Goal: Task Accomplishment & Management: Manage account settings

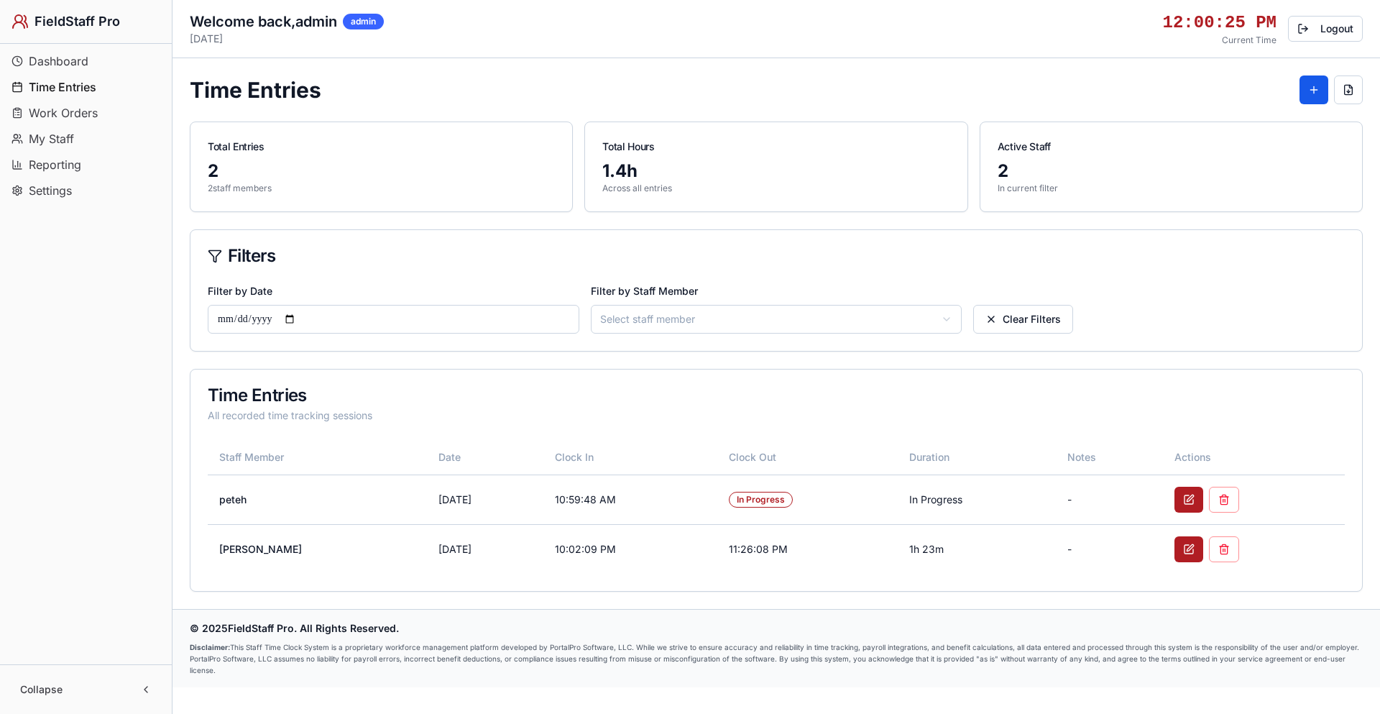
click at [691, 318] on html "FieldStaff Pro Dashboard Time Entries Work Orders My Staff Reporting Settings C…" at bounding box center [690, 357] width 1380 height 714
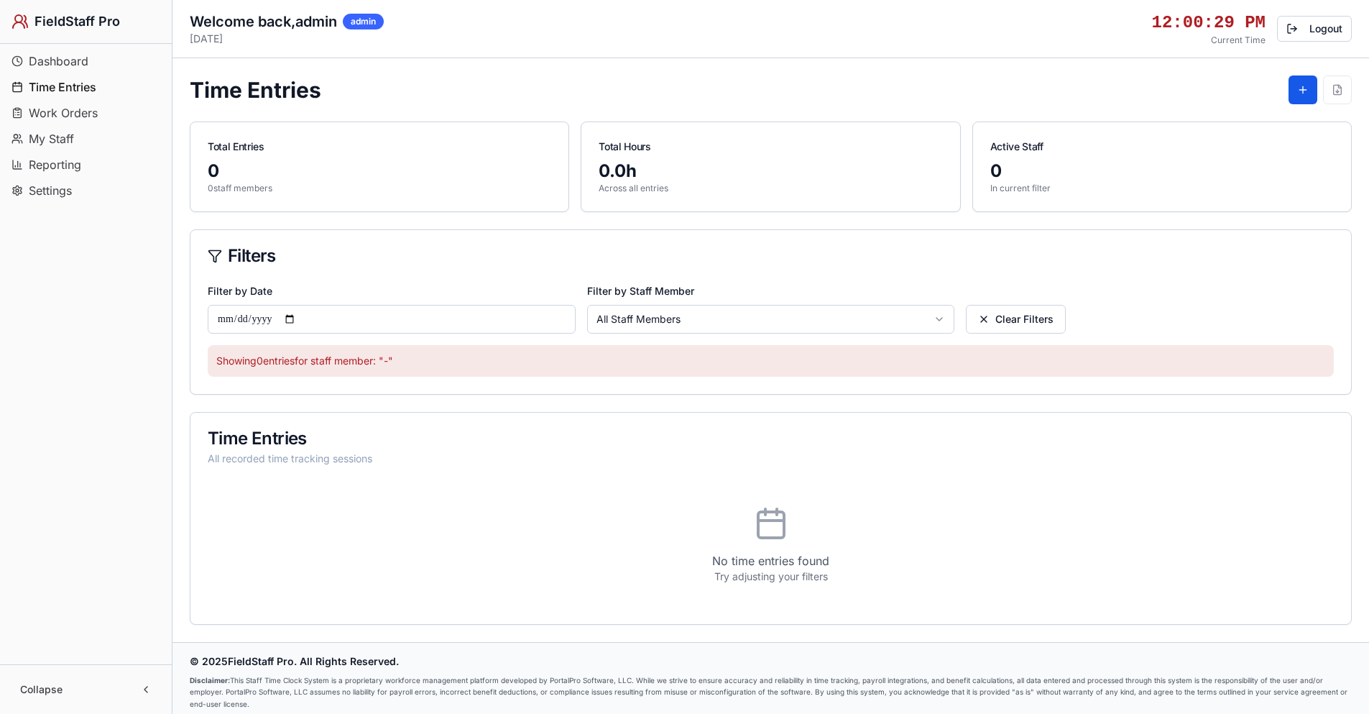
click at [668, 311] on html "FieldStaff Pro Dashboard Time Entries Work Orders My Staff Reporting Settings C…" at bounding box center [684, 360] width 1369 height 721
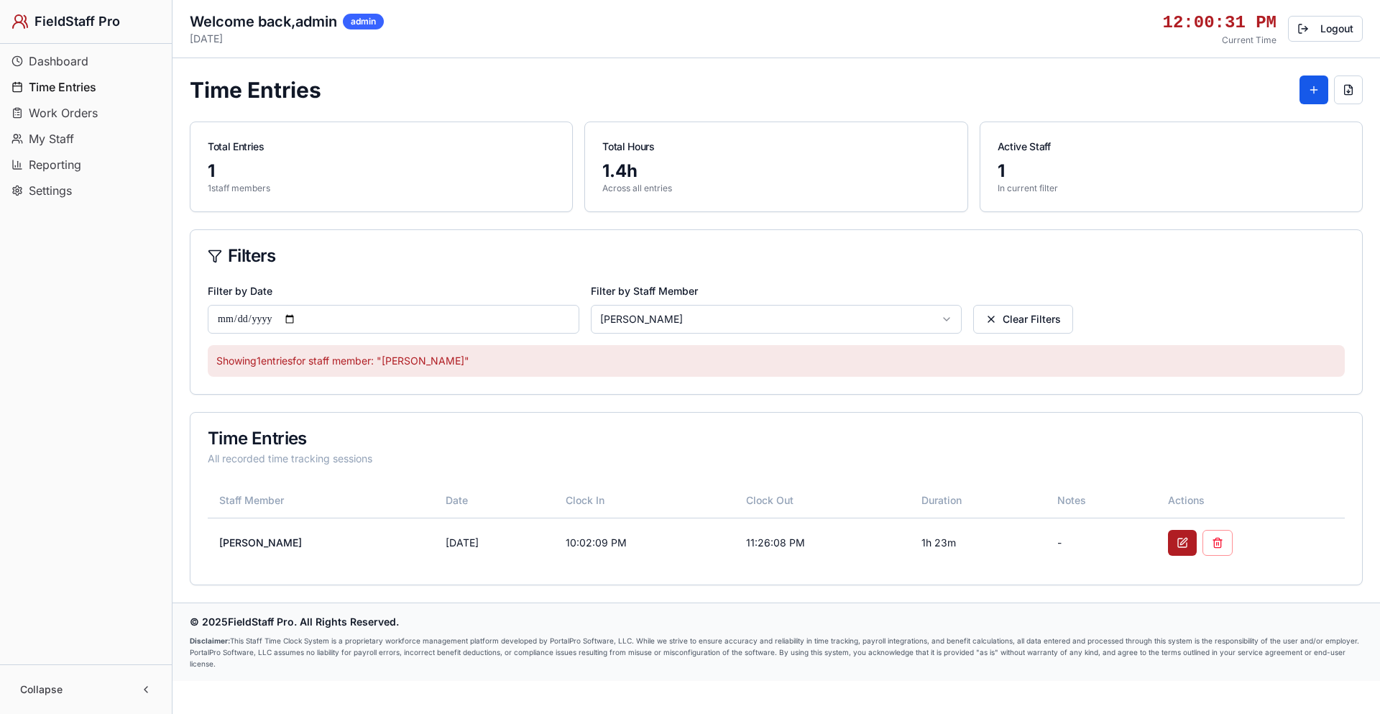
click at [657, 316] on html "FieldStaff Pro Dashboard Time Entries Work Orders My Staff Reporting Settings C…" at bounding box center [690, 357] width 1380 height 714
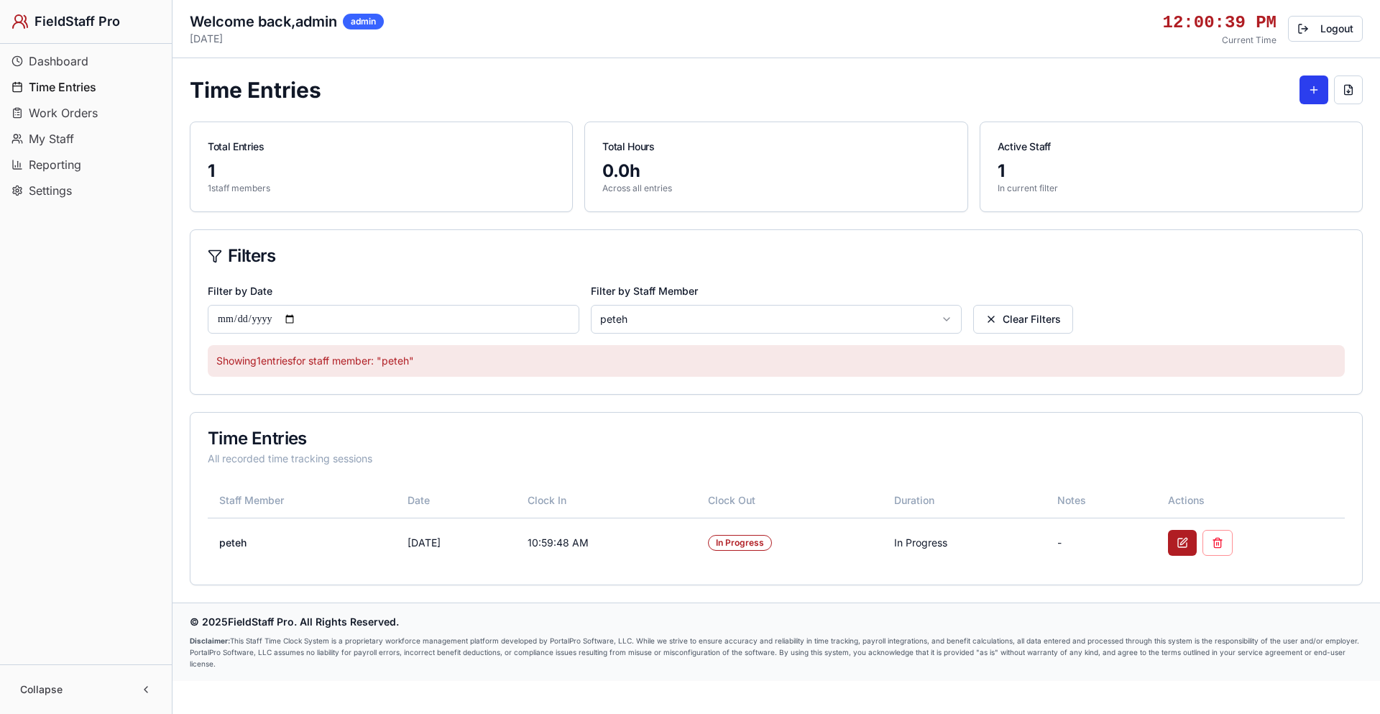
click at [1310, 88] on button at bounding box center [1314, 89] width 29 height 29
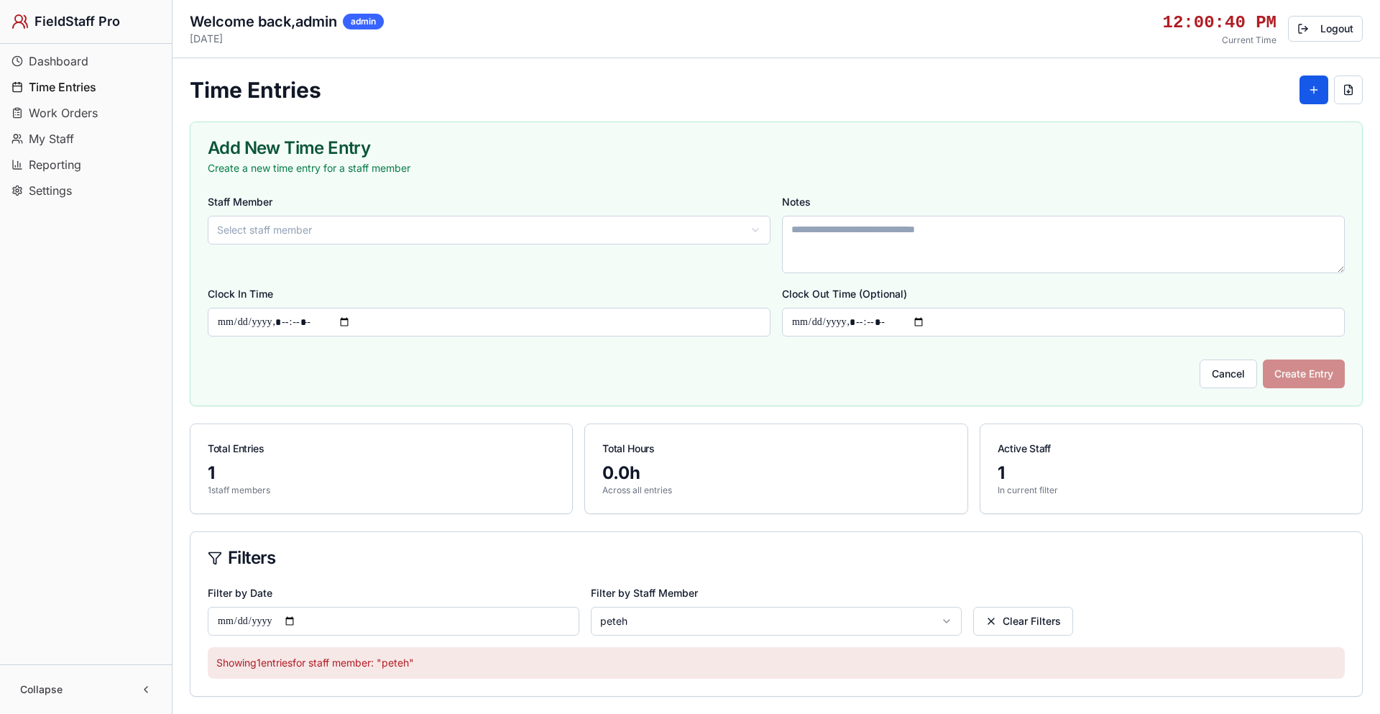
click at [454, 237] on html "FieldStaff Pro Dashboard Time Entries Work Orders My Staff Reporting Settings C…" at bounding box center [690, 491] width 1380 height 983
click at [893, 226] on textarea "Notes" at bounding box center [1056, 245] width 558 height 58
type textarea "**********"
click at [262, 316] on input "Clock In Time" at bounding box center [487, 322] width 558 height 29
click at [354, 323] on input "Clock In Time" at bounding box center [487, 322] width 558 height 29
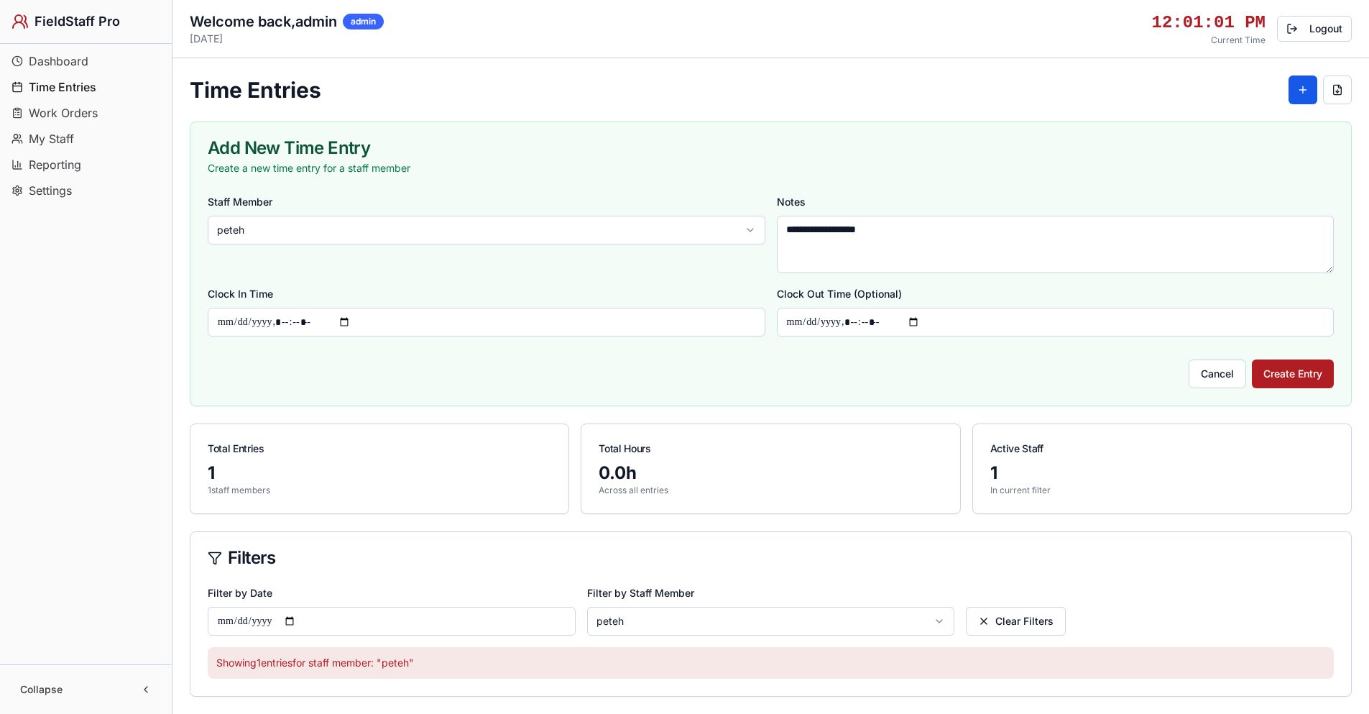
click at [562, 356] on div "Cancel Create Entry" at bounding box center [771, 368] width 1126 height 40
click at [300, 323] on input "Clock In Time" at bounding box center [487, 322] width 558 height 29
click at [820, 321] on input "Clock Out Time (Optional)" at bounding box center [1056, 322] width 558 height 29
click at [306, 321] on input "Clock In Time" at bounding box center [487, 322] width 558 height 29
click at [354, 321] on input "Clock In Time" at bounding box center [487, 322] width 558 height 29
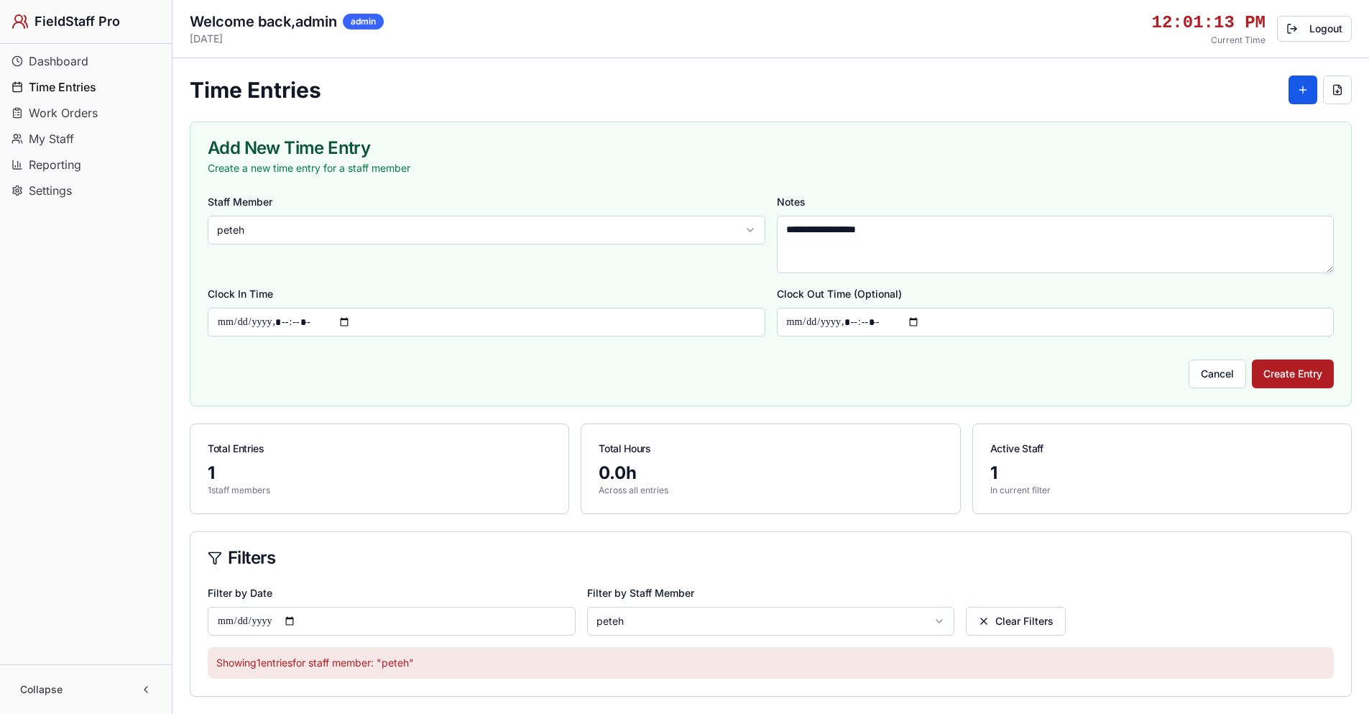
type input "**********"
drag, startPoint x: 836, startPoint y: 321, endPoint x: 938, endPoint y: 316, distance: 102.2
click at [835, 321] on input "Clock Out Time (Optional)" at bounding box center [1056, 322] width 558 height 29
click at [919, 326] on input "Clock Out Time (Optional)" at bounding box center [1056, 322] width 558 height 29
type input "**********"
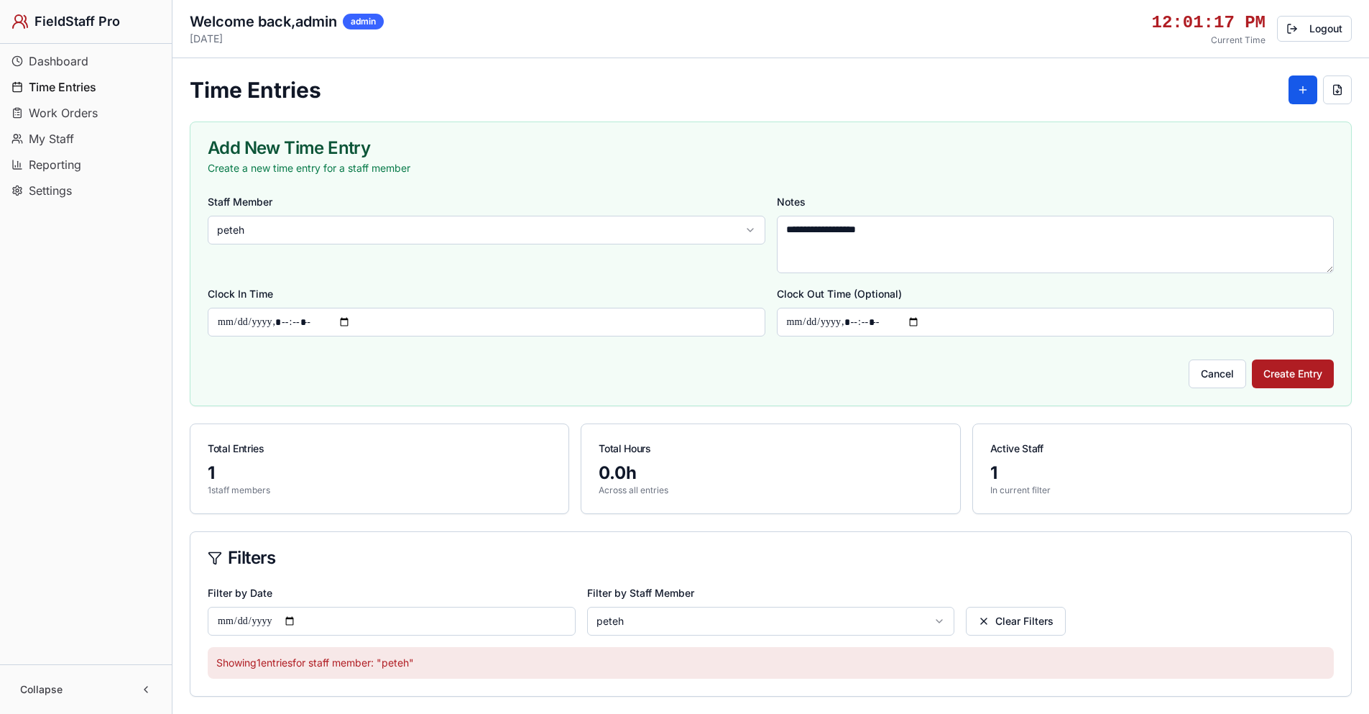
click at [1117, 354] on div "Cancel Create Entry" at bounding box center [771, 368] width 1126 height 40
click at [1308, 367] on button "Create Entry" at bounding box center [1293, 373] width 82 height 29
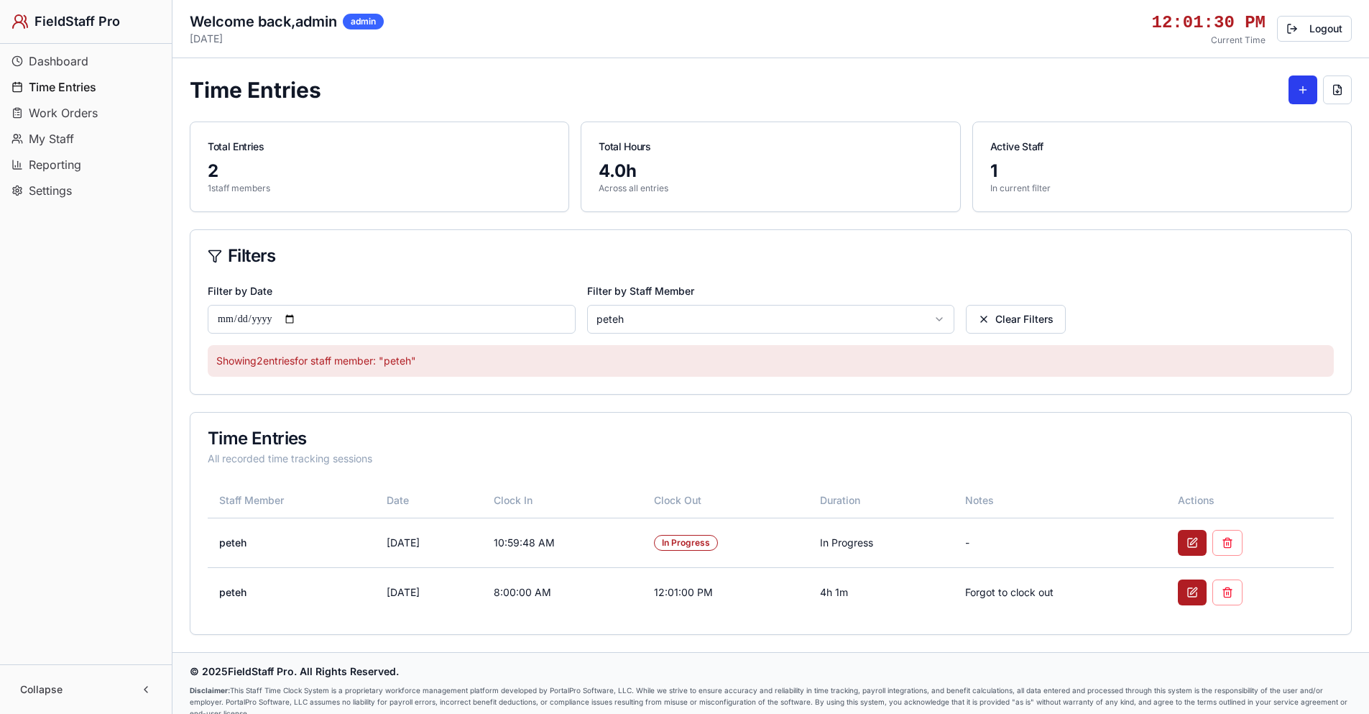
click at [1297, 91] on button at bounding box center [1303, 89] width 29 height 29
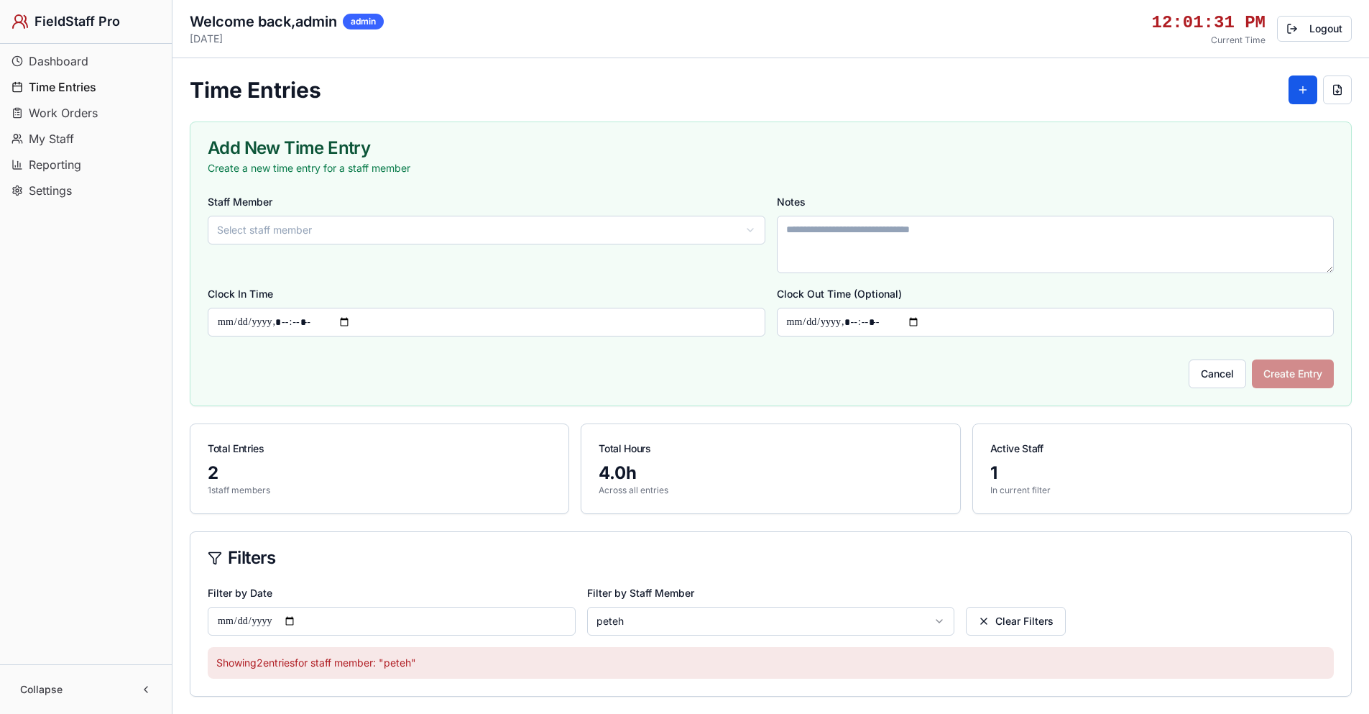
click at [285, 326] on input "Clock In Time" at bounding box center [487, 322] width 558 height 29
click at [353, 320] on input "Clock In Time" at bounding box center [487, 322] width 558 height 29
type input "**********"
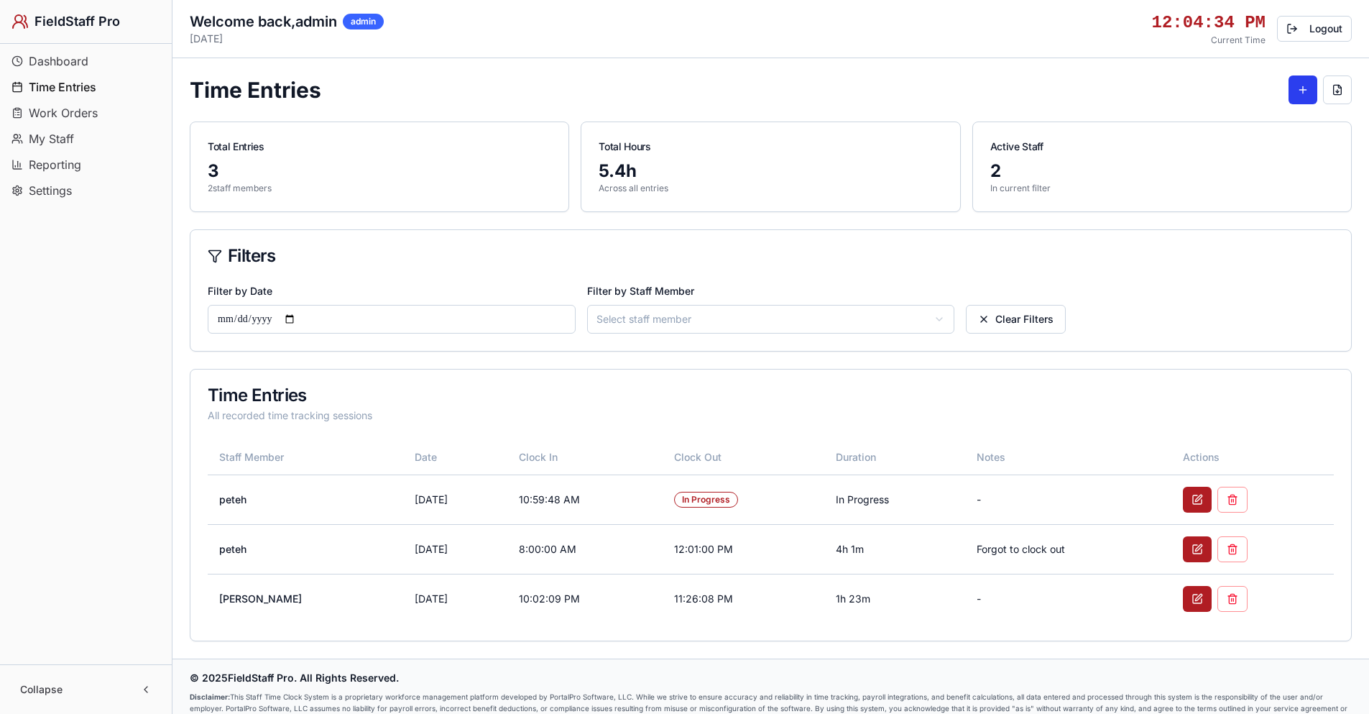
click at [1301, 91] on button at bounding box center [1303, 89] width 29 height 29
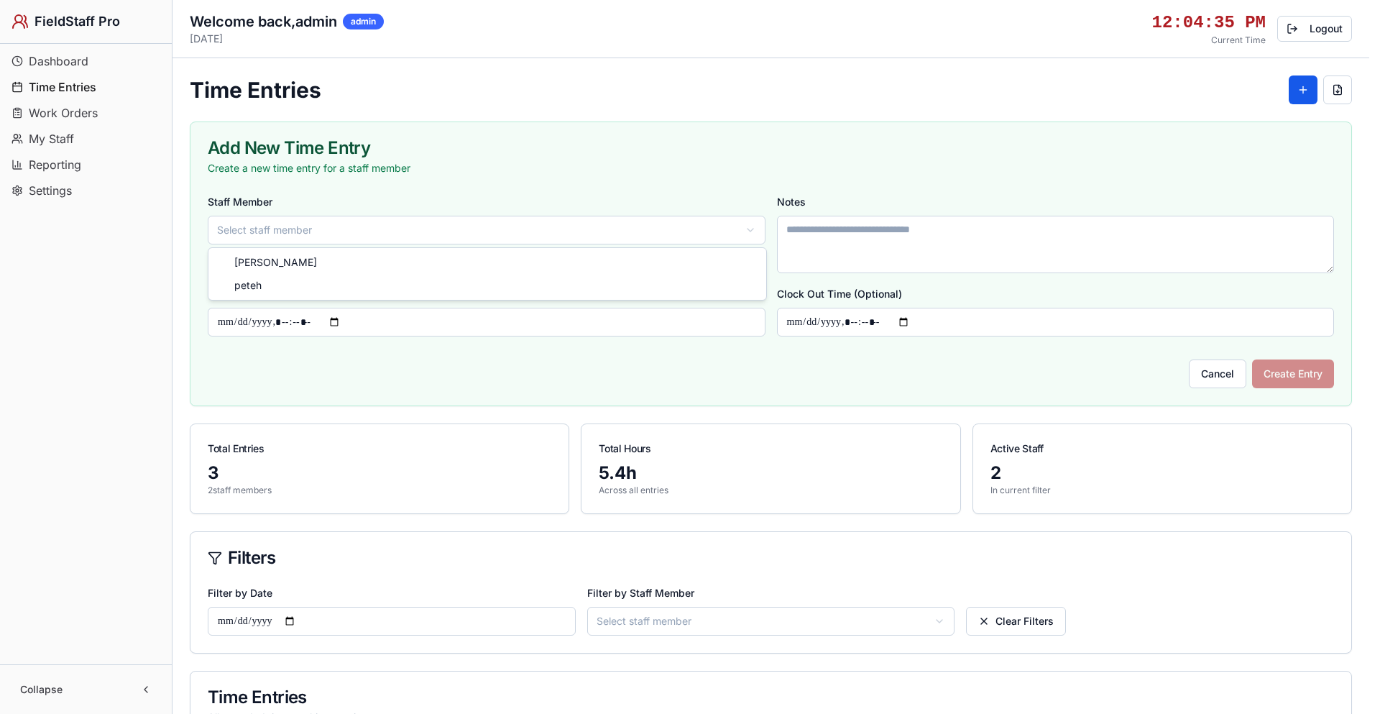
click at [349, 226] on html "FieldStaff Pro Dashboard Time Entries Work Orders My Staff Reporting Settings C…" at bounding box center [690, 519] width 1380 height 1039
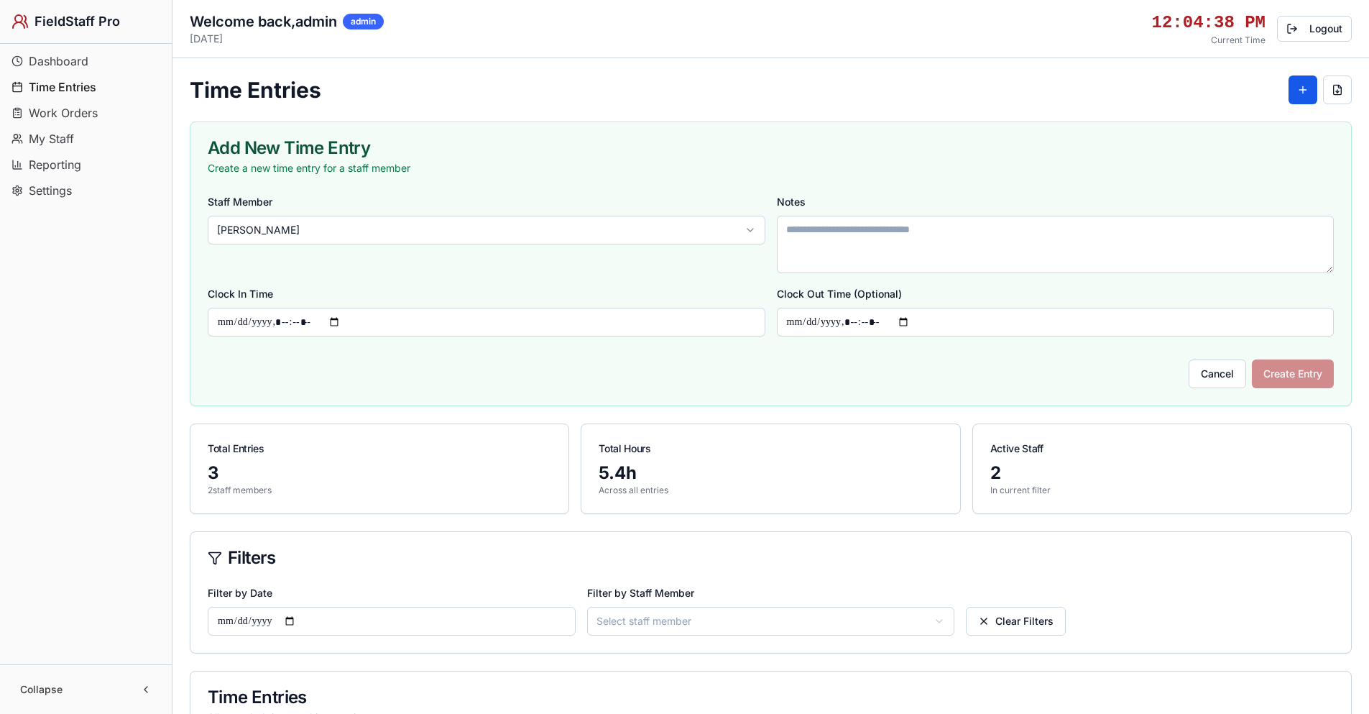
click at [832, 241] on textarea "Notes" at bounding box center [1056, 245] width 558 height 58
type textarea "**********"
click at [257, 331] on input "Clock In Time" at bounding box center [487, 322] width 558 height 29
click at [257, 314] on input "Clock In Time" at bounding box center [487, 322] width 558 height 29
click at [369, 317] on input "Clock In Time" at bounding box center [487, 322] width 558 height 29
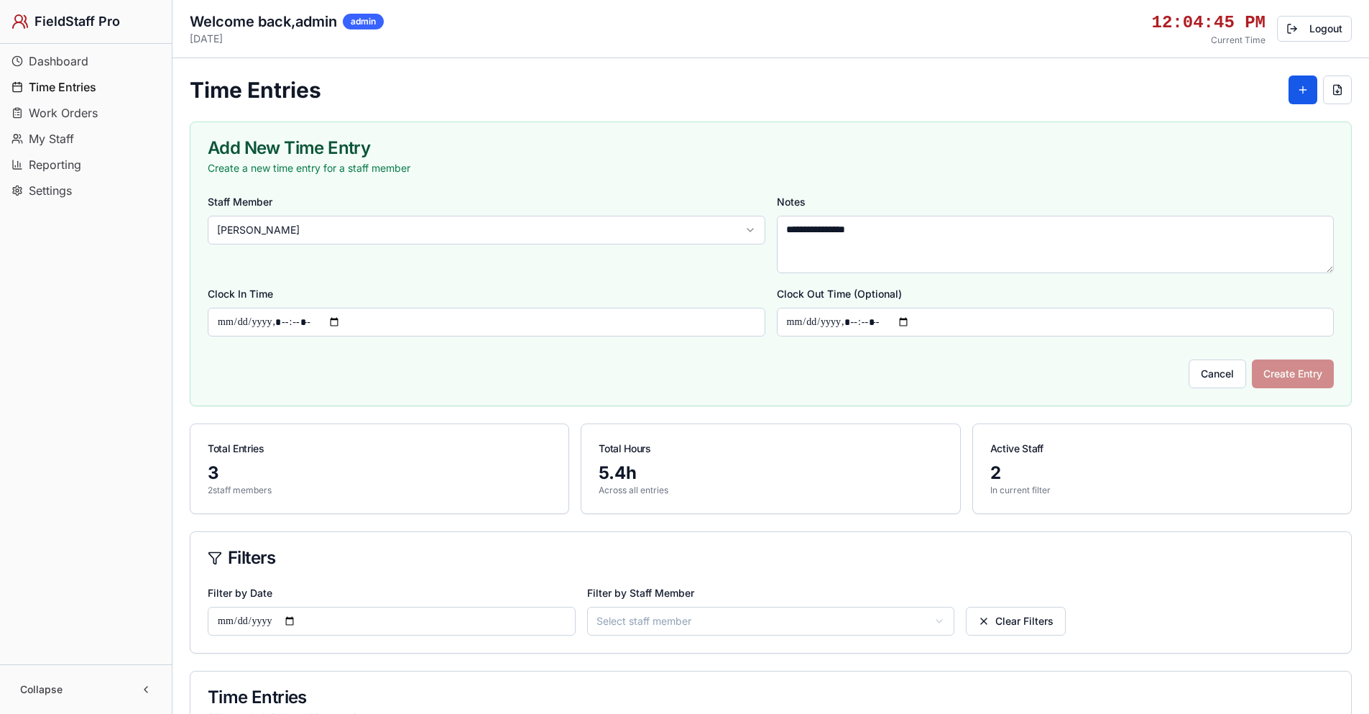
click at [336, 323] on input "Clock In Time" at bounding box center [487, 322] width 558 height 29
type input "**********"
click at [684, 372] on div "Cancel Create Entry" at bounding box center [771, 368] width 1126 height 40
click at [845, 323] on input "Clock Out Time (Optional)" at bounding box center [1056, 322] width 558 height 29
click at [916, 322] on input "Clock Out Time (Optional)" at bounding box center [1056, 322] width 558 height 29
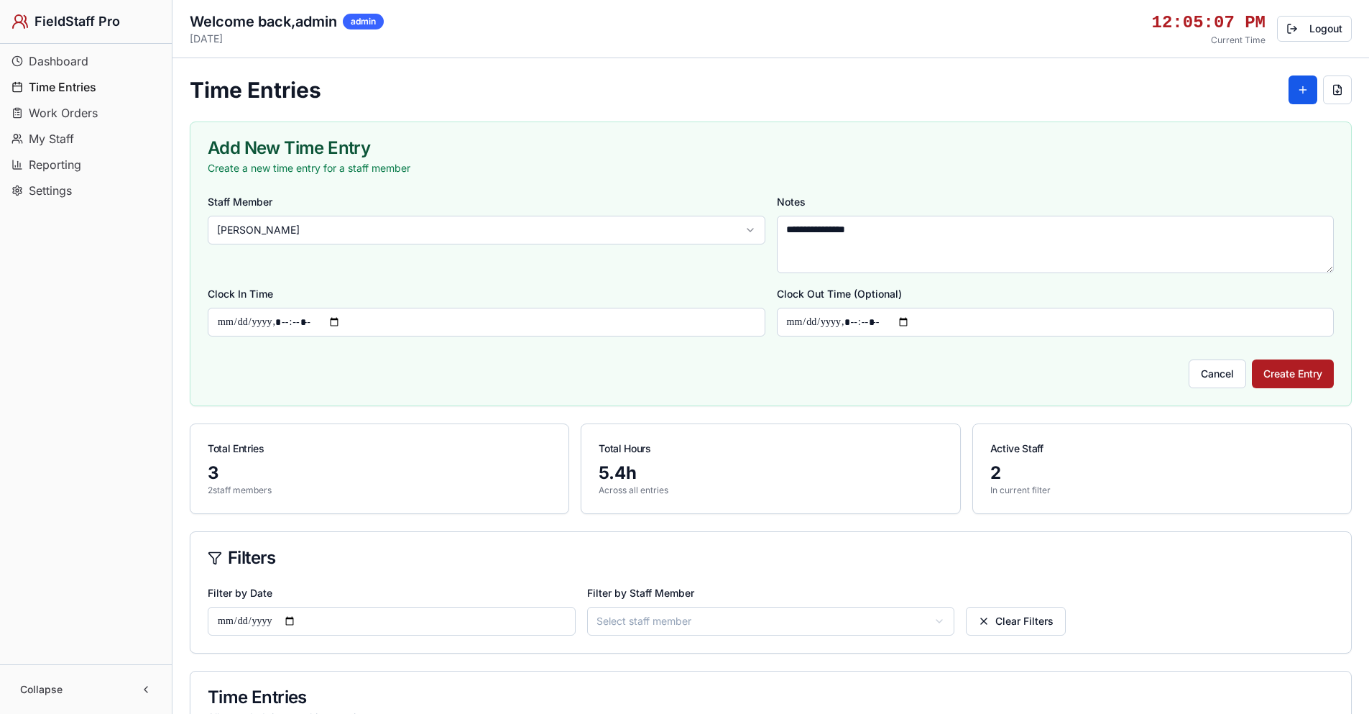
type input "**********"
click at [1102, 359] on div "Cancel Create Entry" at bounding box center [771, 368] width 1126 height 40
click at [1298, 372] on button "Create Entry" at bounding box center [1293, 373] width 82 height 29
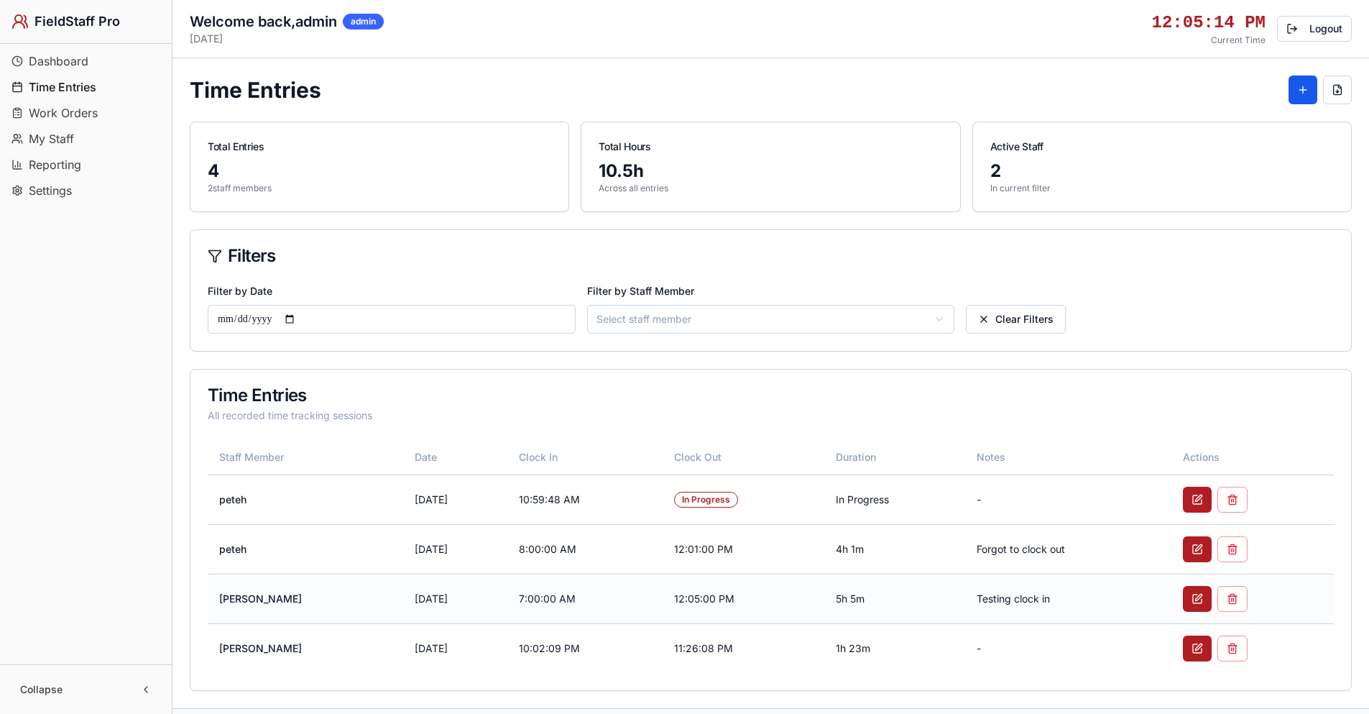
drag, startPoint x: 412, startPoint y: 597, endPoint x: 373, endPoint y: 600, distance: 38.9
click at [403, 600] on td "[DATE]" at bounding box center [455, 599] width 104 height 50
copy td "[DATE]"
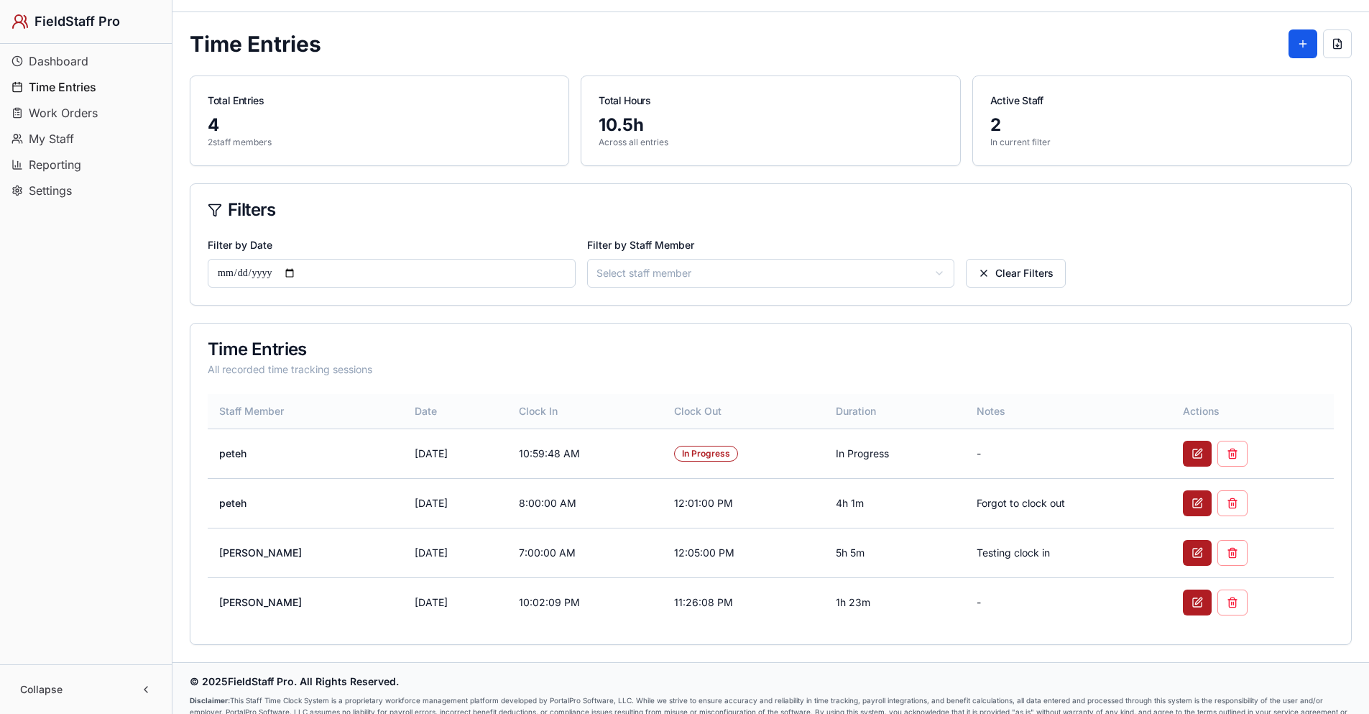
scroll to position [73, 0]
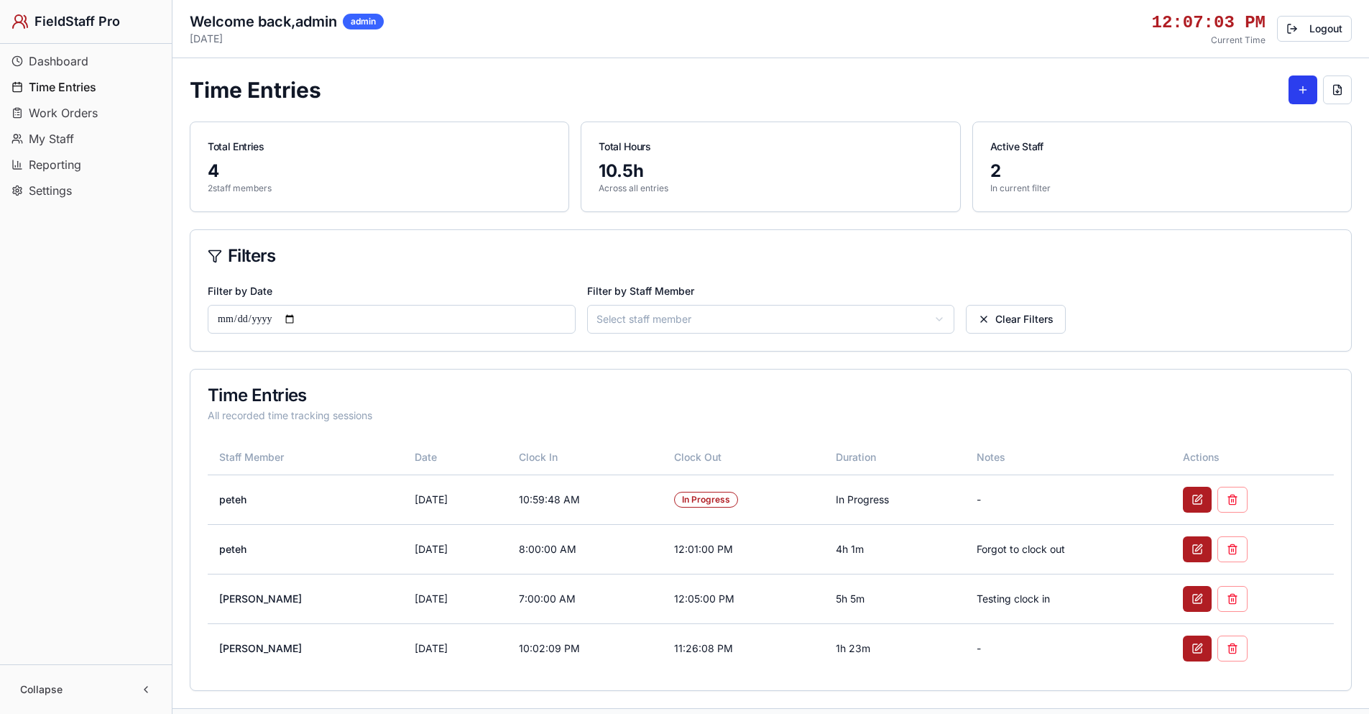
click at [1300, 92] on button at bounding box center [1303, 89] width 29 height 29
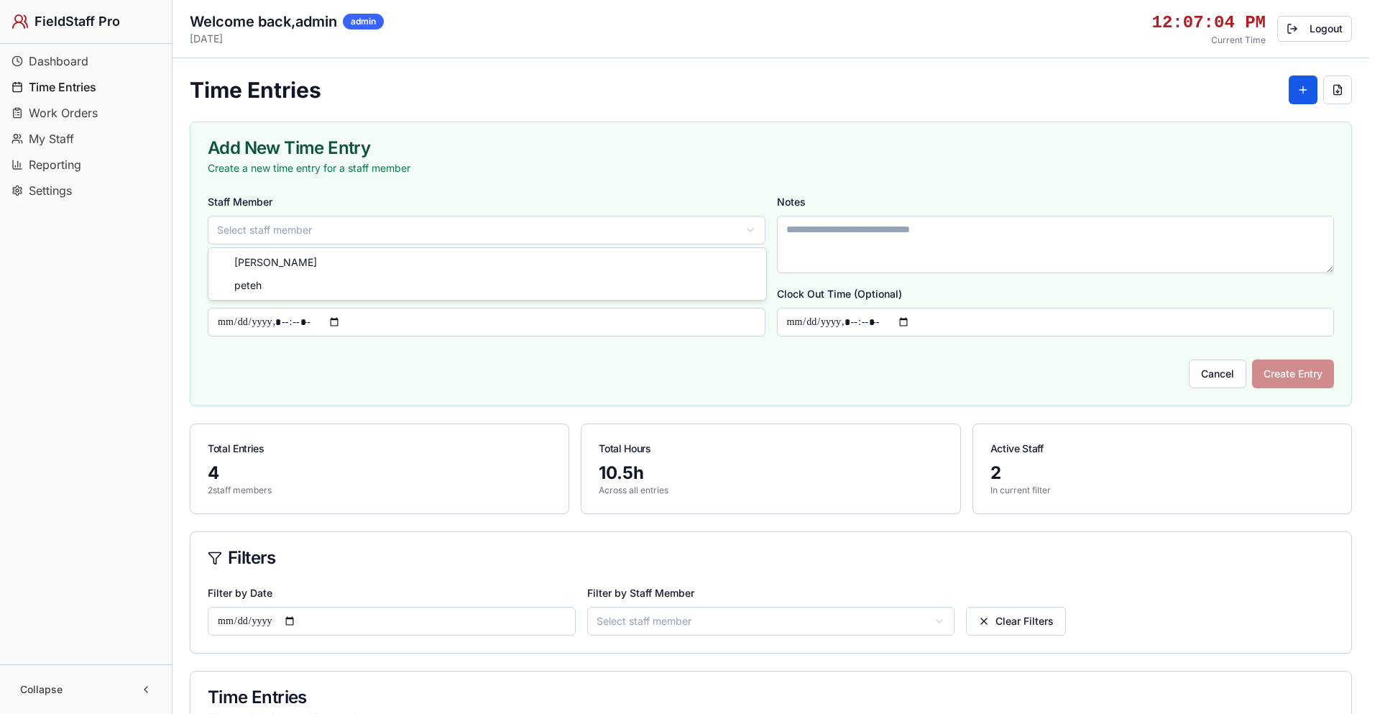
click at [490, 237] on html "FieldStaff Pro Dashboard Time Entries Work Orders My Staff Reporting Settings C…" at bounding box center [690, 544] width 1380 height 1088
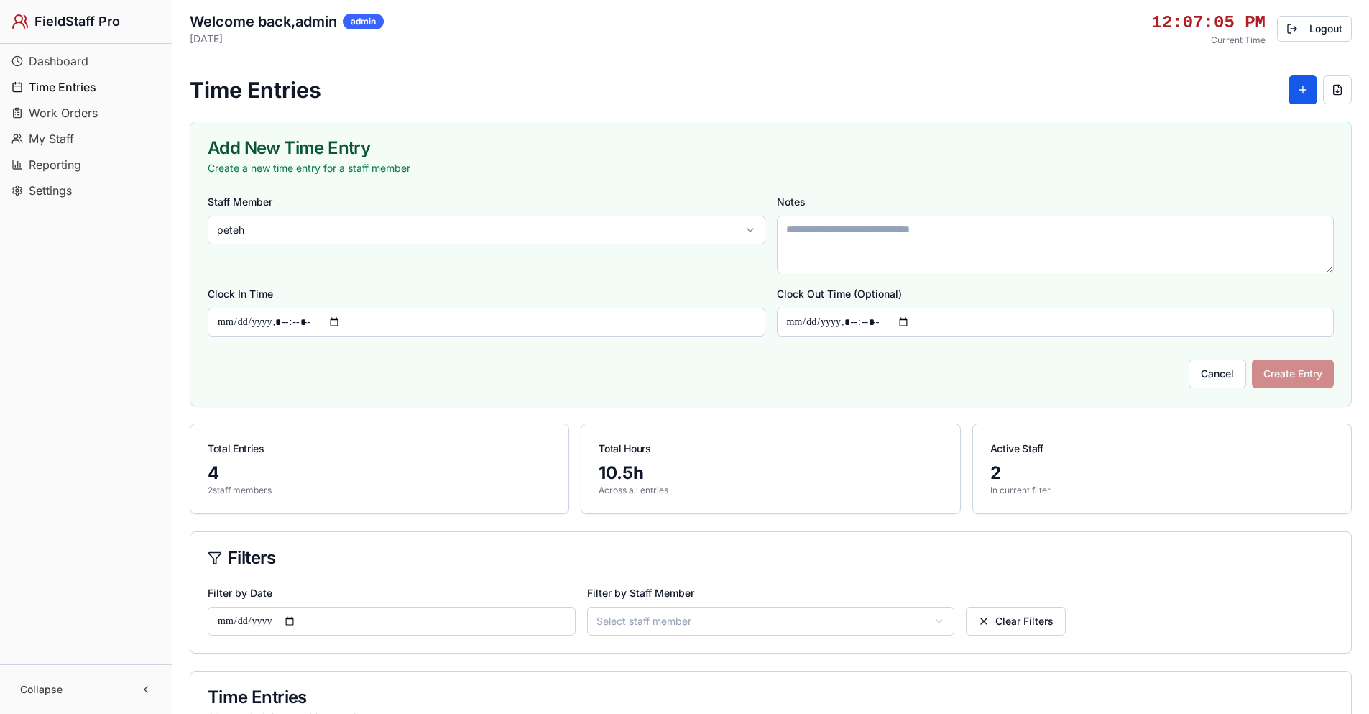
click at [858, 250] on textarea "Notes" at bounding box center [1056, 245] width 558 height 58
type textarea "*******"
click at [344, 323] on input "Clock In Time" at bounding box center [487, 322] width 558 height 29
type input "**********"
click at [918, 323] on input "Clock Out Time (Optional)" at bounding box center [1056, 322] width 558 height 29
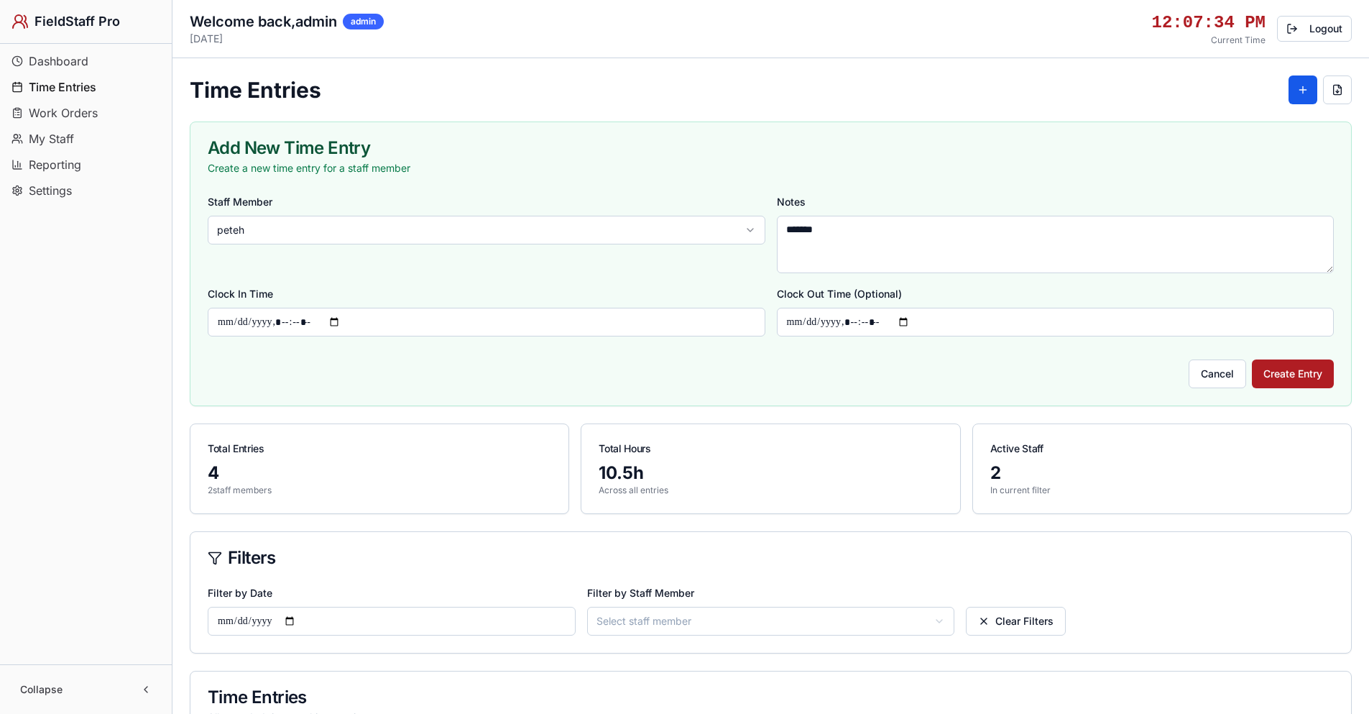
click at [913, 321] on input "Clock Out Time (Optional)" at bounding box center [1056, 322] width 558 height 29
type input "**********"
click at [1098, 367] on div "Cancel Create Entry" at bounding box center [771, 368] width 1126 height 40
click at [1282, 374] on button "Create Entry" at bounding box center [1293, 373] width 82 height 29
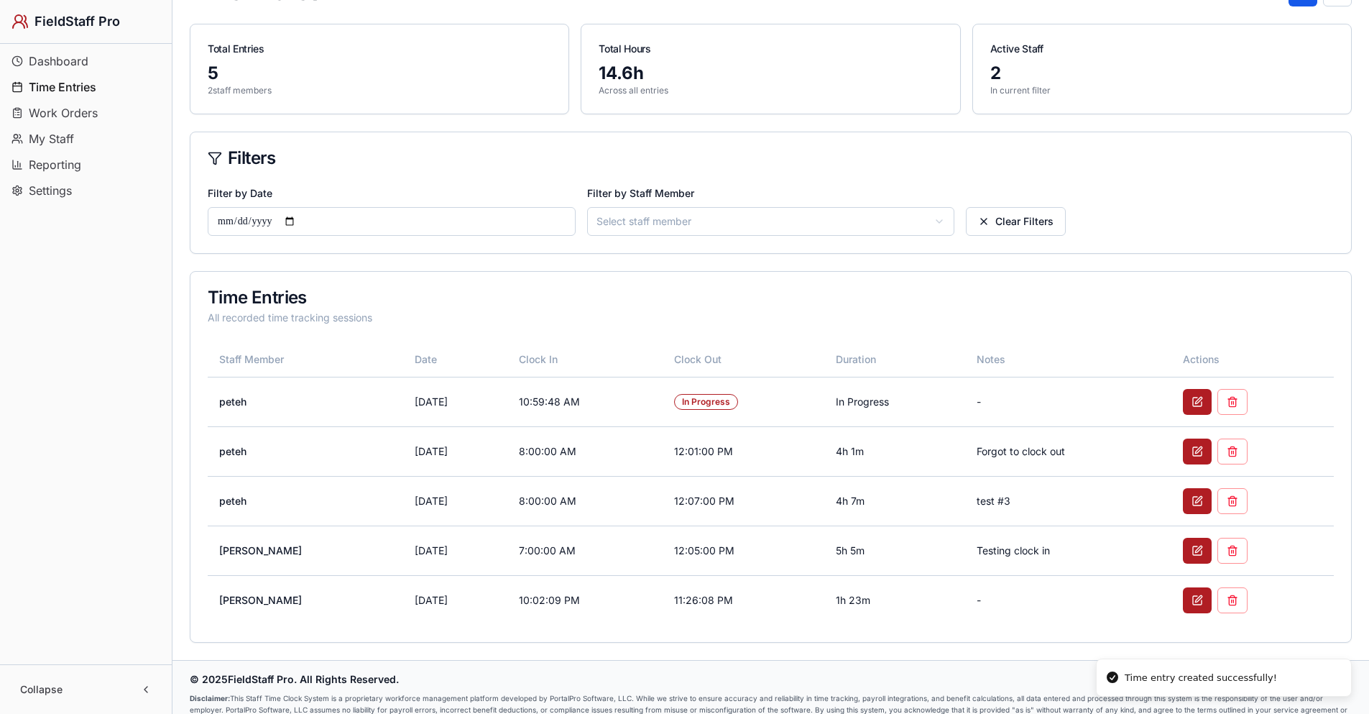
scroll to position [122, 0]
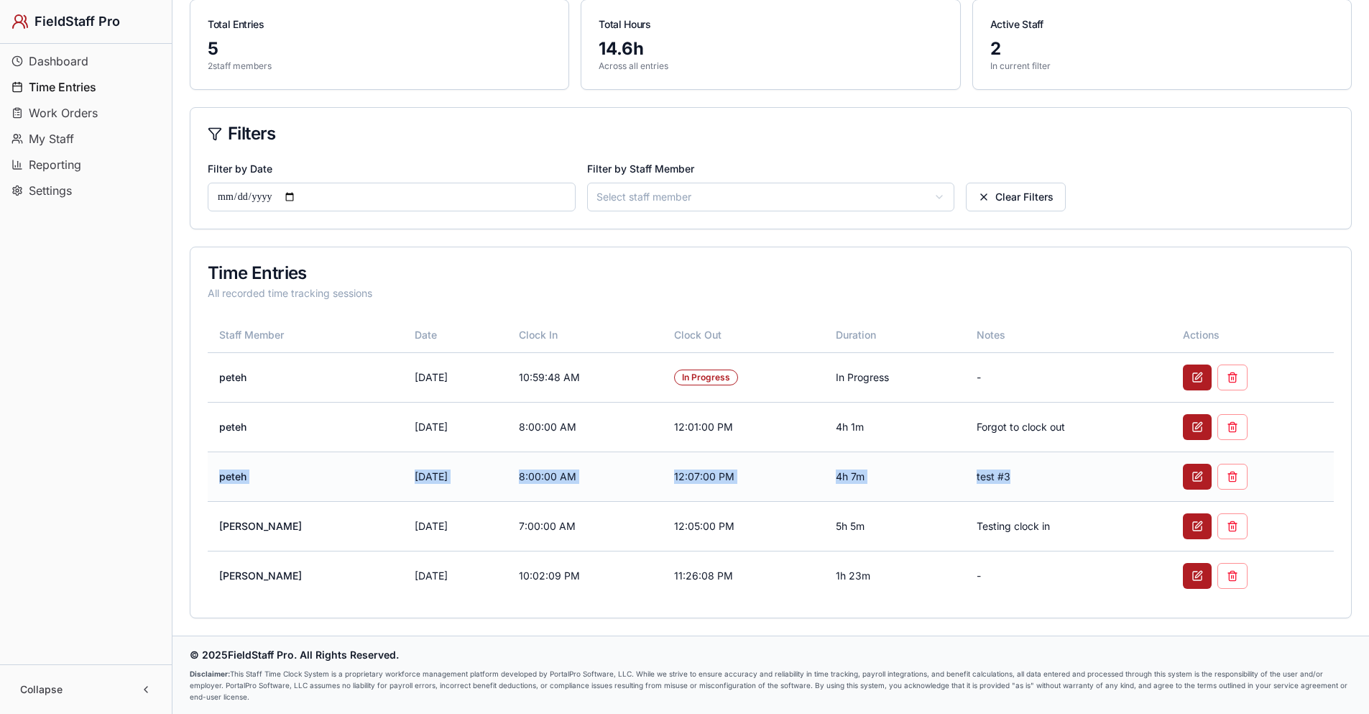
drag, startPoint x: 219, startPoint y: 476, endPoint x: 1021, endPoint y: 476, distance: 801.5
click at [1021, 476] on tr "peteh 8/17/2025 8:00:00 AM 12:07:00 PM 4h 7m test #3" at bounding box center [771, 476] width 1126 height 50
copy tr "peteh 8/17/2025 8:00:00 AM 12:07:00 PM 4h 7m test #3"
click at [1026, 425] on td "Forgot to clock out" at bounding box center [1068, 427] width 206 height 50
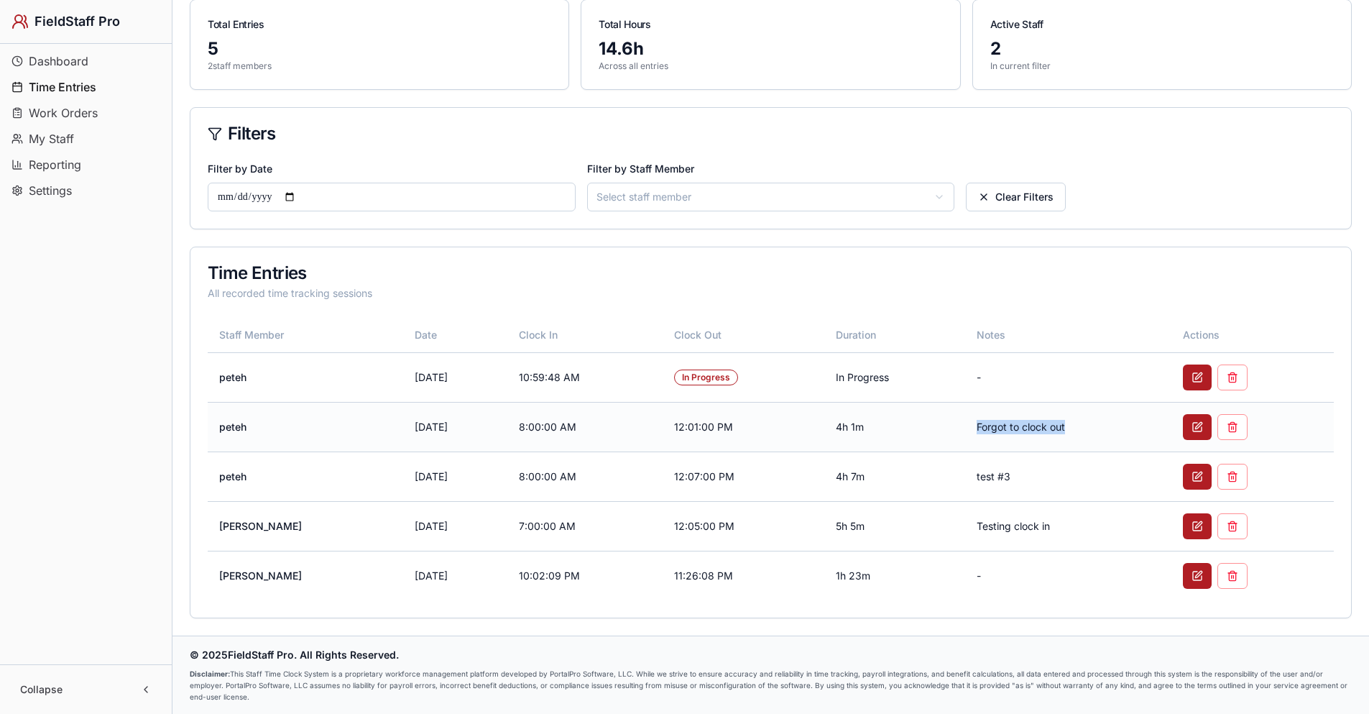
click at [1026, 425] on td "Forgot to clock out" at bounding box center [1068, 427] width 206 height 50
copy tr "Forgot to clock out"
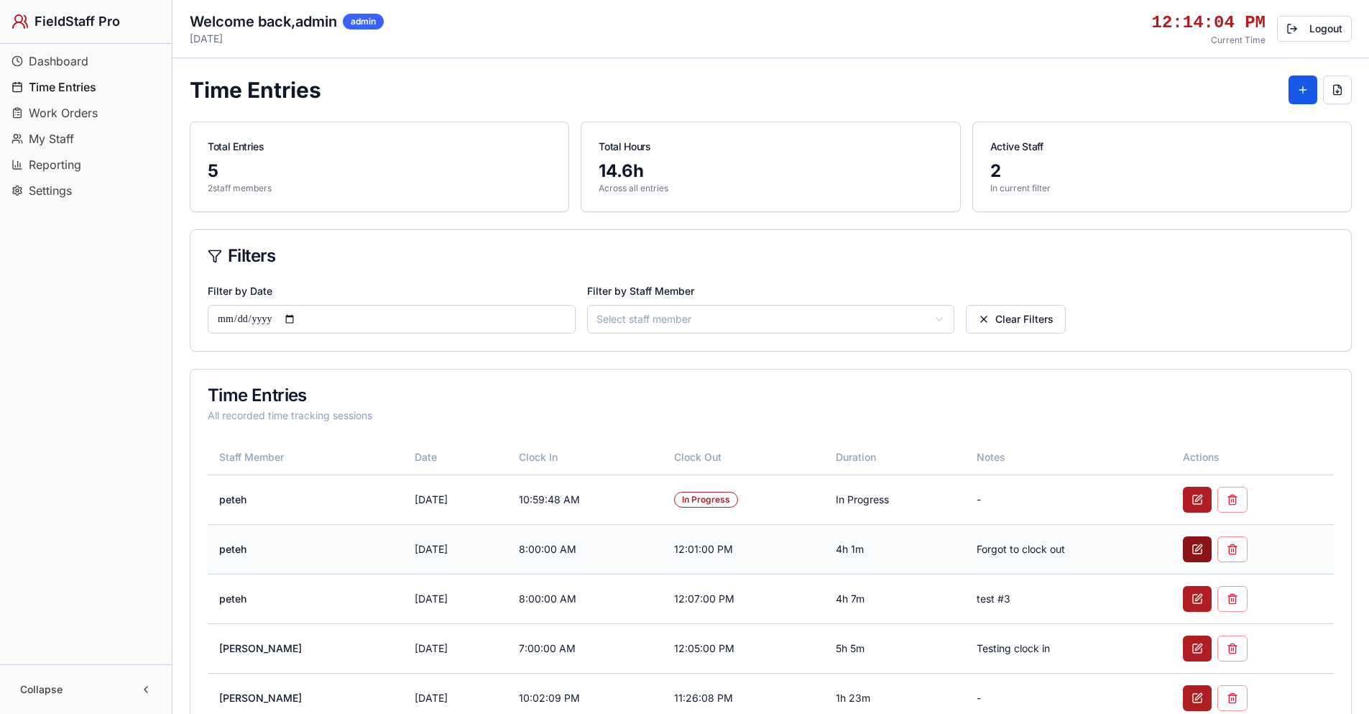
click at [1193, 552] on button at bounding box center [1197, 549] width 29 height 26
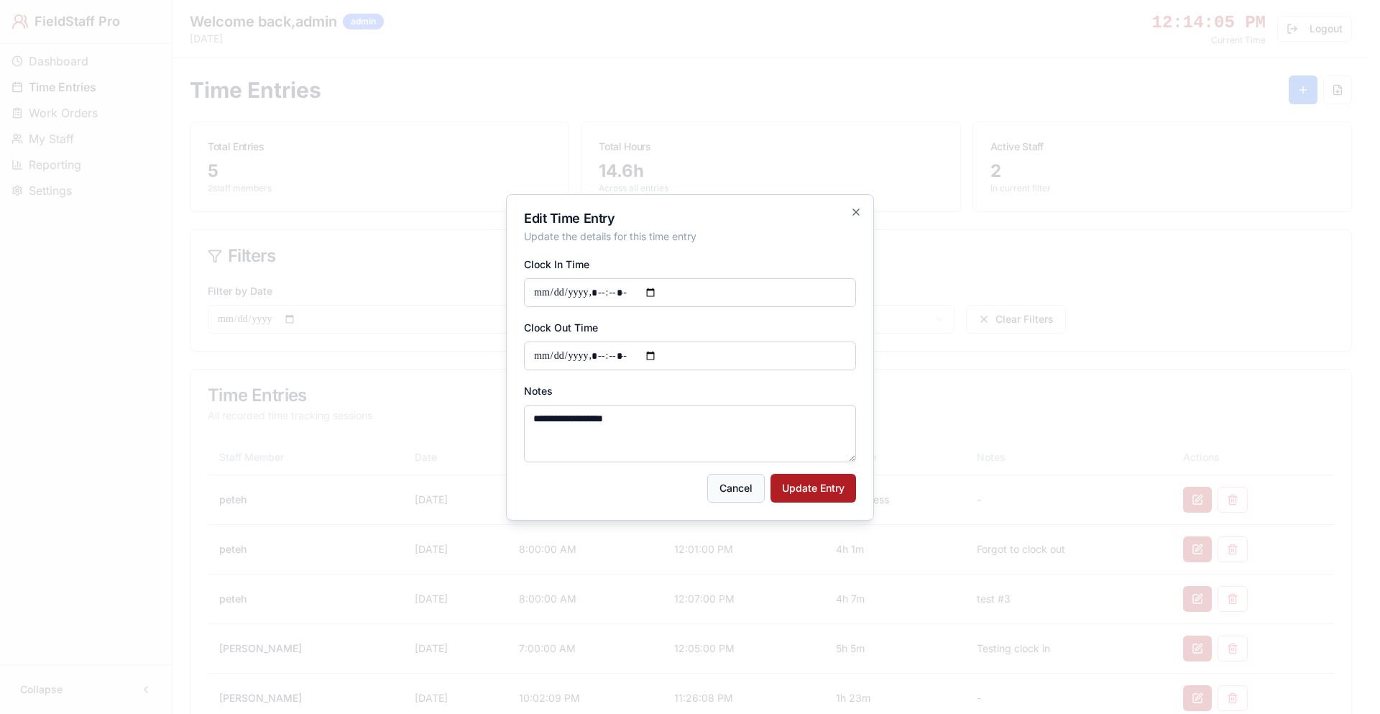
click at [740, 489] on button "Cancel" at bounding box center [736, 488] width 58 height 29
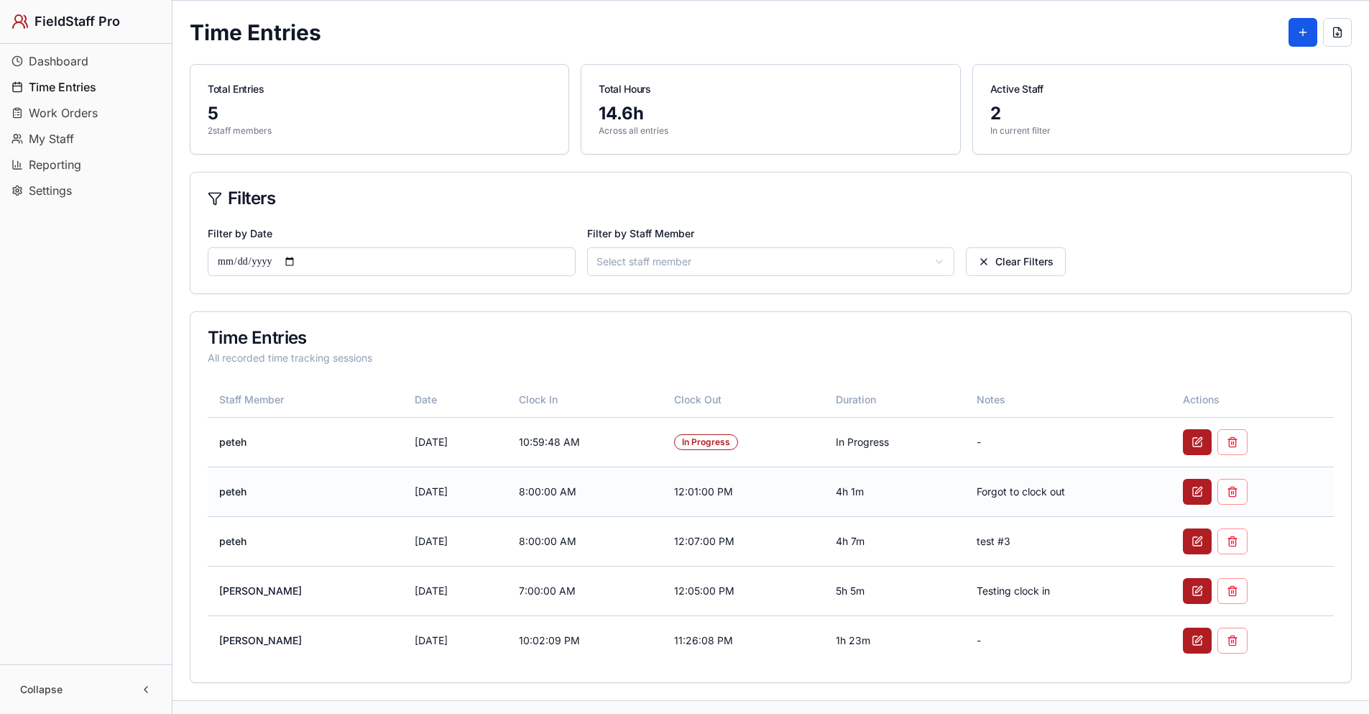
scroll to position [122, 0]
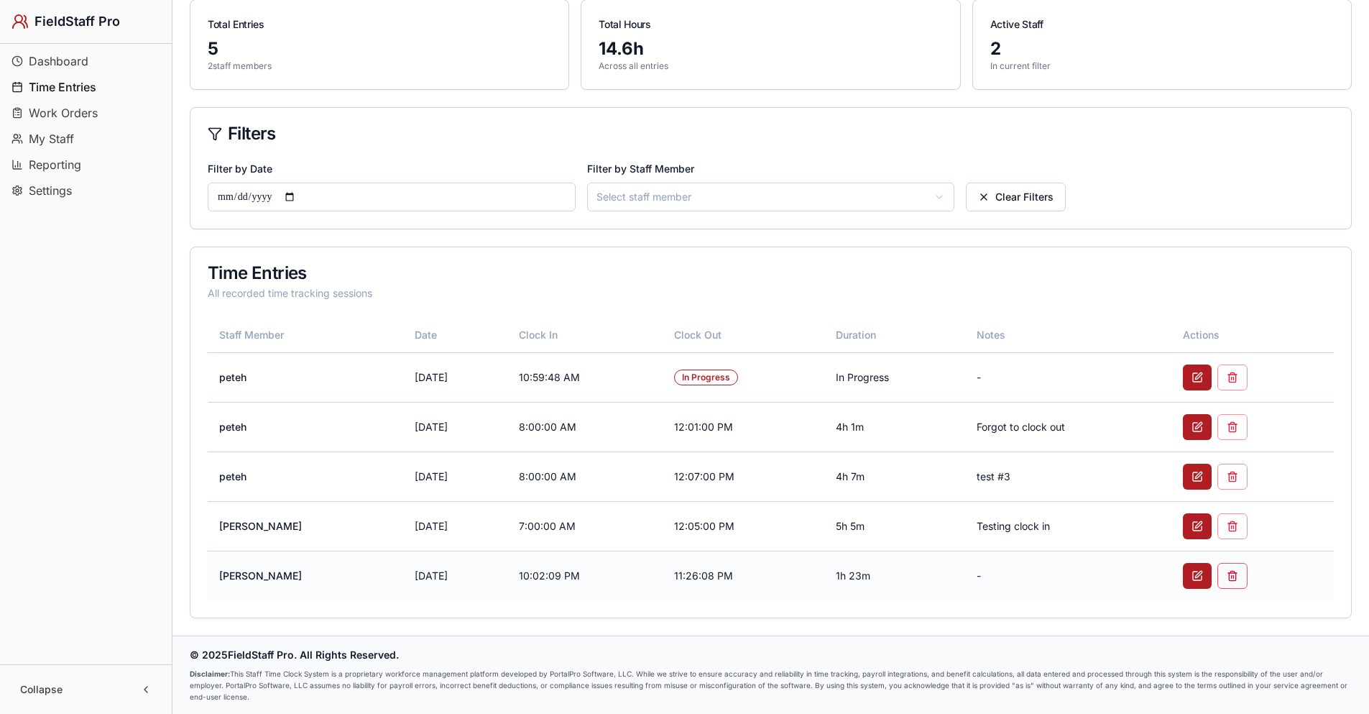
click at [1236, 577] on button at bounding box center [1233, 576] width 30 height 26
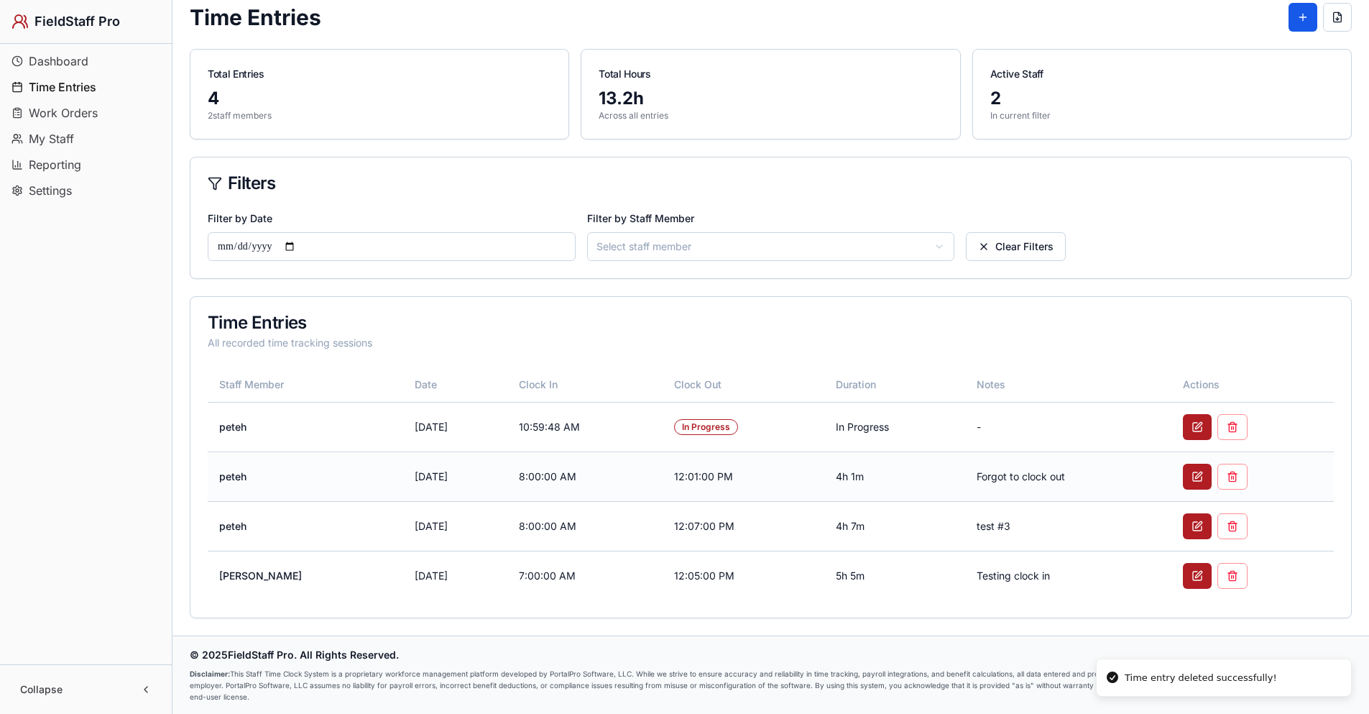
scroll to position [73, 0]
click at [1236, 578] on button at bounding box center [1233, 576] width 30 height 26
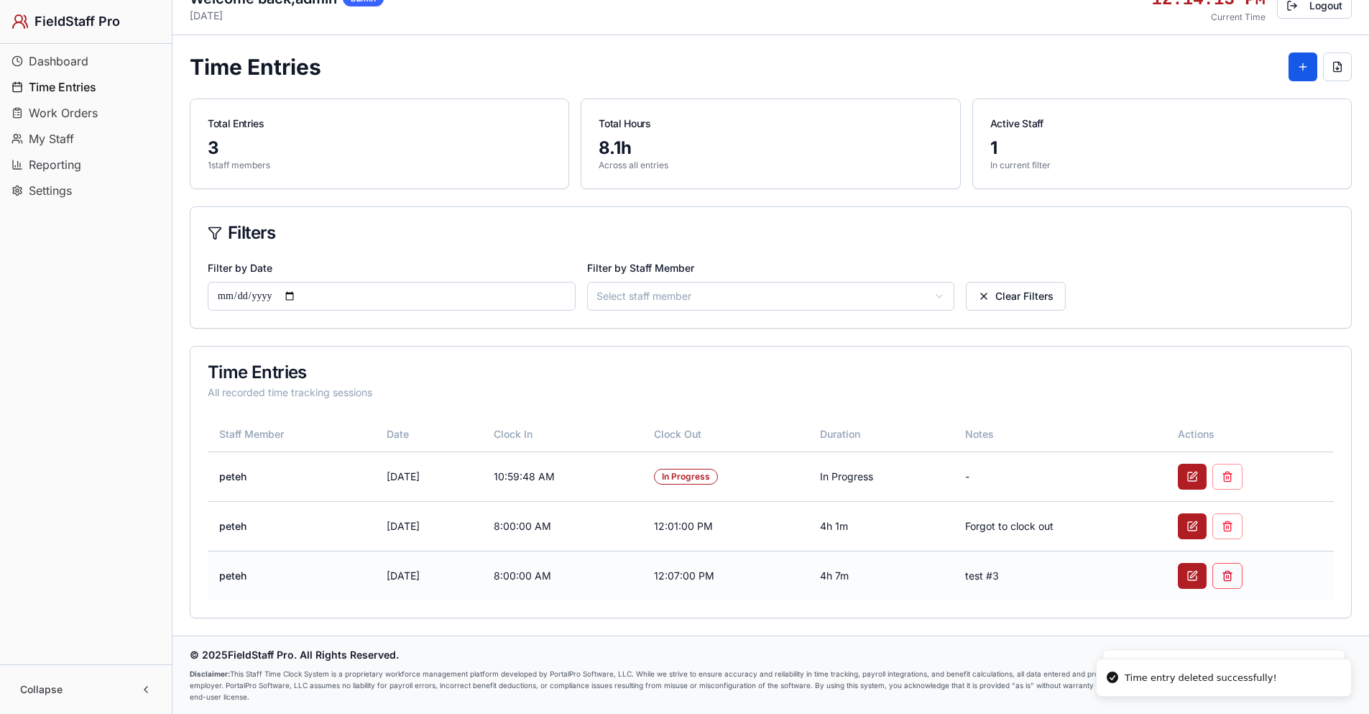
click at [1241, 578] on button at bounding box center [1228, 576] width 30 height 26
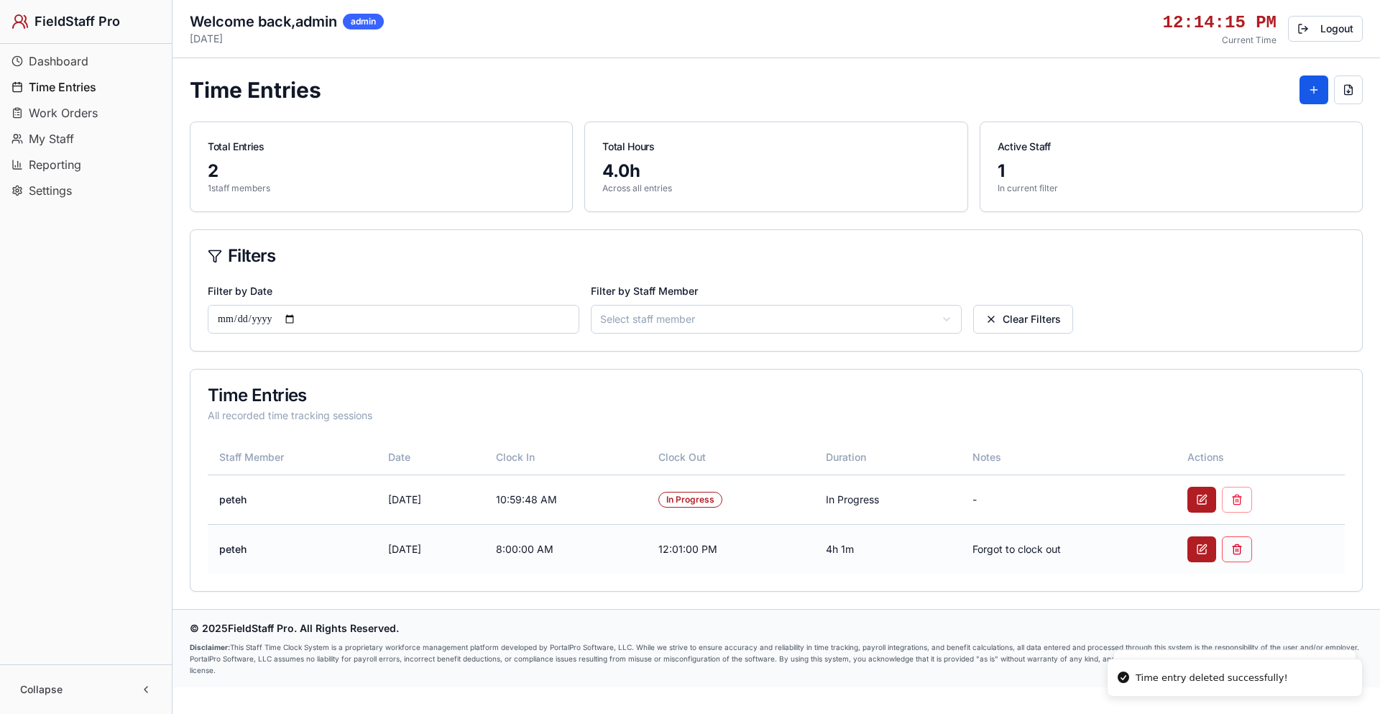
click at [1246, 551] on button at bounding box center [1237, 549] width 30 height 26
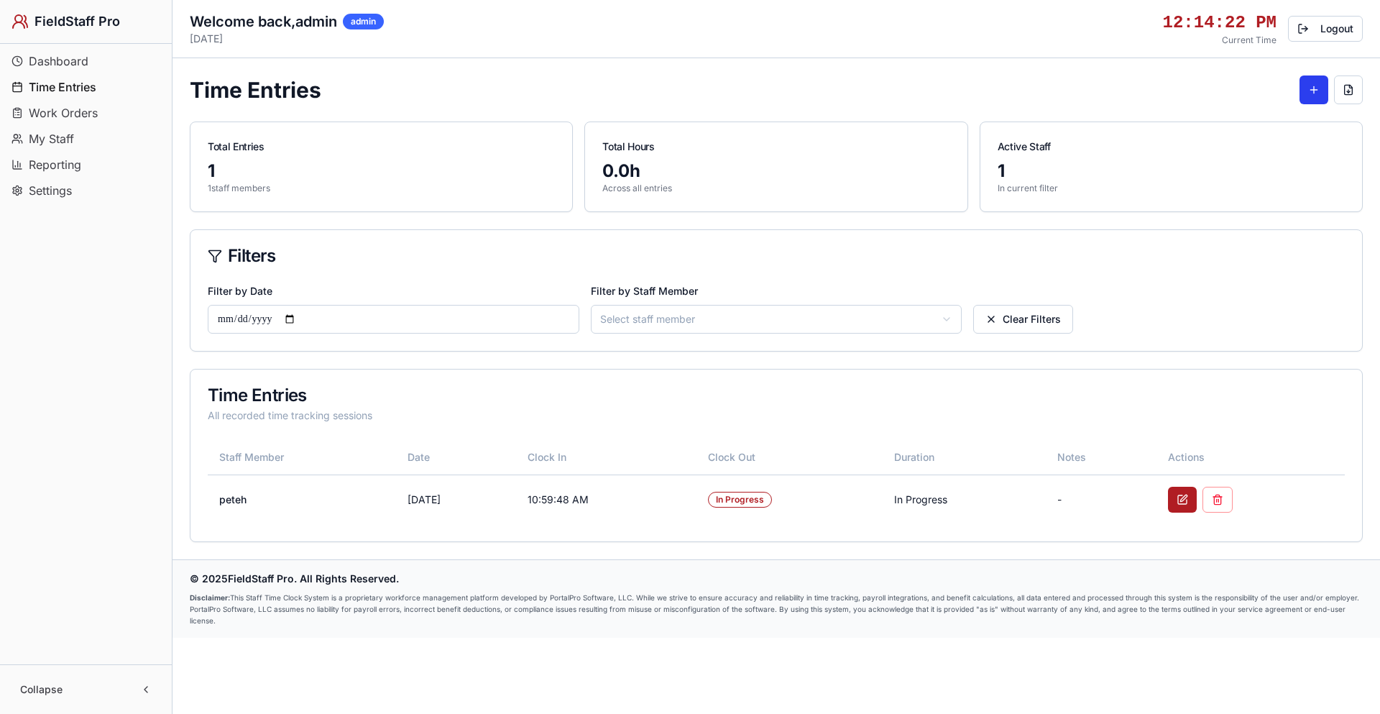
click at [1315, 86] on button at bounding box center [1314, 89] width 29 height 29
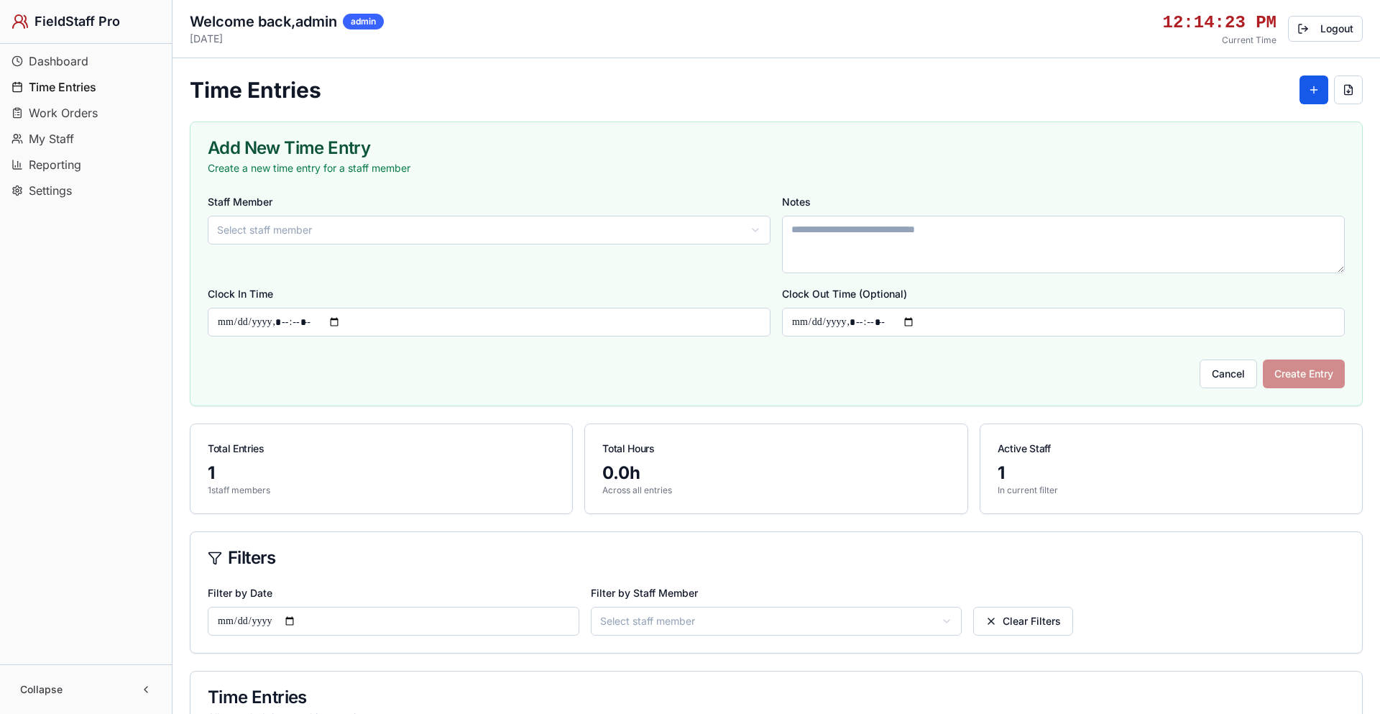
click at [402, 228] on html "FieldStaff Pro Dashboard Time Entries Work Orders My Staff Reporting Settings C…" at bounding box center [690, 469] width 1380 height 939
click at [902, 247] on textarea "Notes" at bounding box center [1056, 245] width 558 height 58
type textarea "*"
type textarea "**********"
click at [340, 319] on input "Clock In Time" at bounding box center [487, 322] width 558 height 29
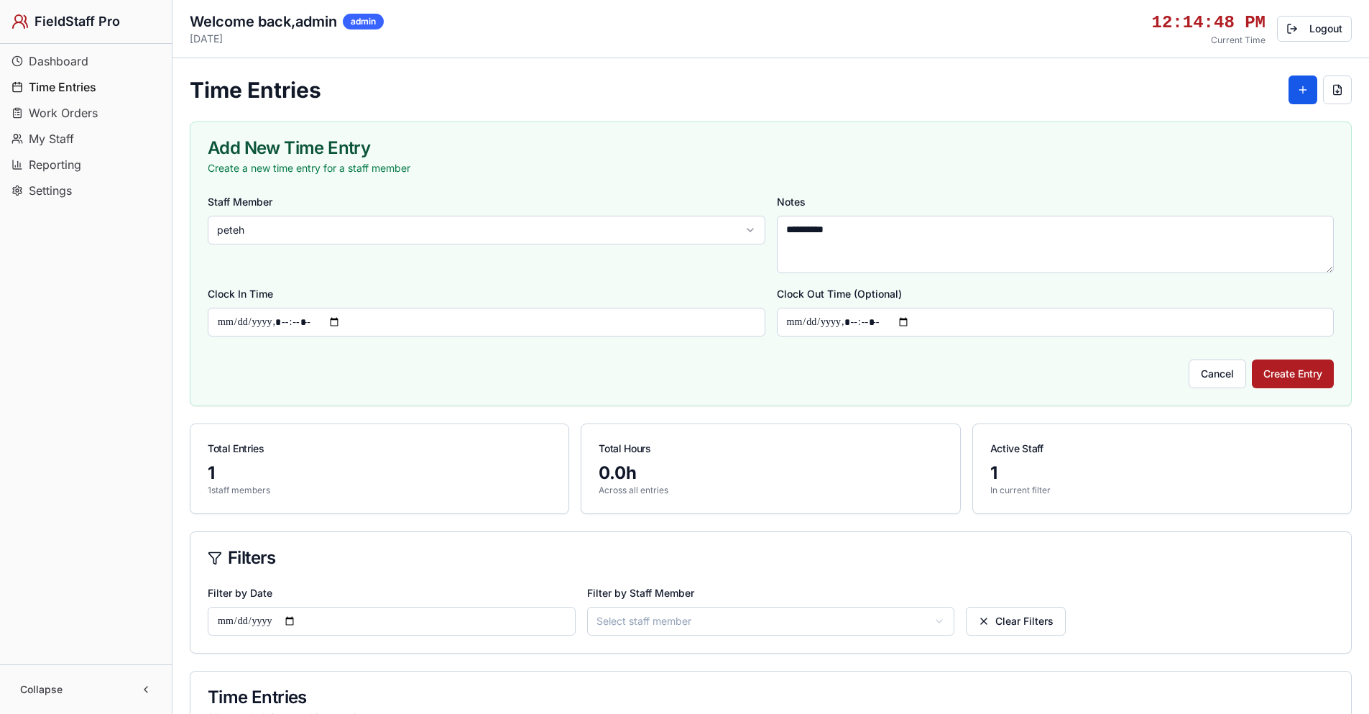
type input "**********"
click at [581, 368] on div "Cancel Create Entry" at bounding box center [771, 368] width 1126 height 40
click at [913, 322] on input "Clock Out Time (Optional)" at bounding box center [1056, 322] width 558 height 29
type input "**********"
click at [1328, 367] on button "Create Entry" at bounding box center [1293, 373] width 82 height 29
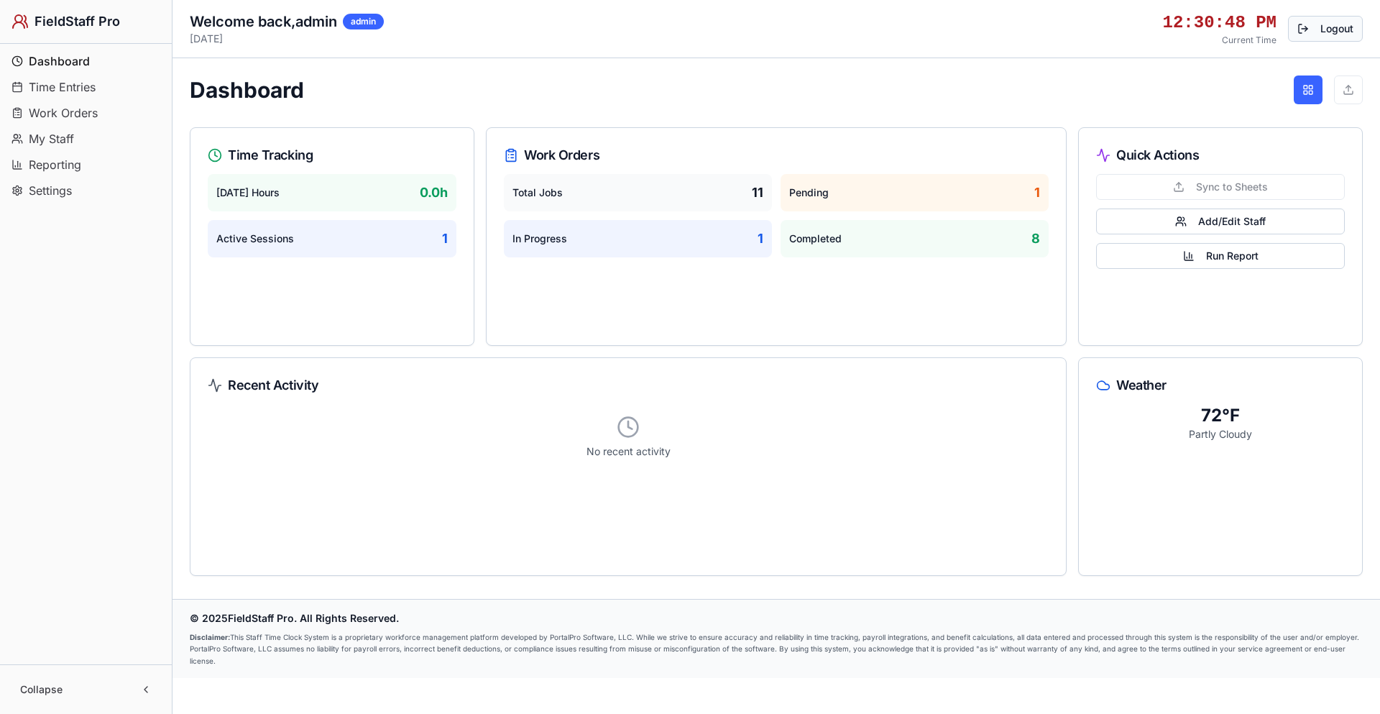
click at [1333, 19] on button "Logout" at bounding box center [1325, 29] width 75 height 26
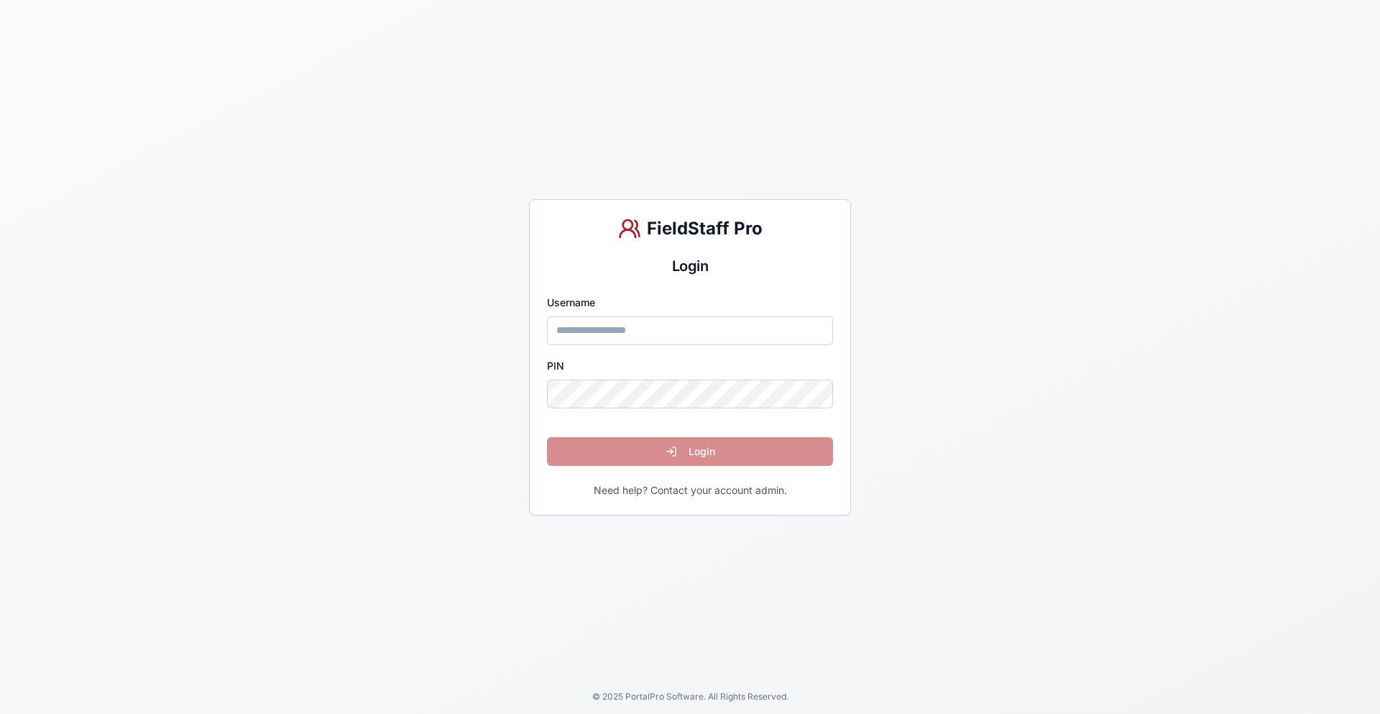
type input "*"
type input "*****"
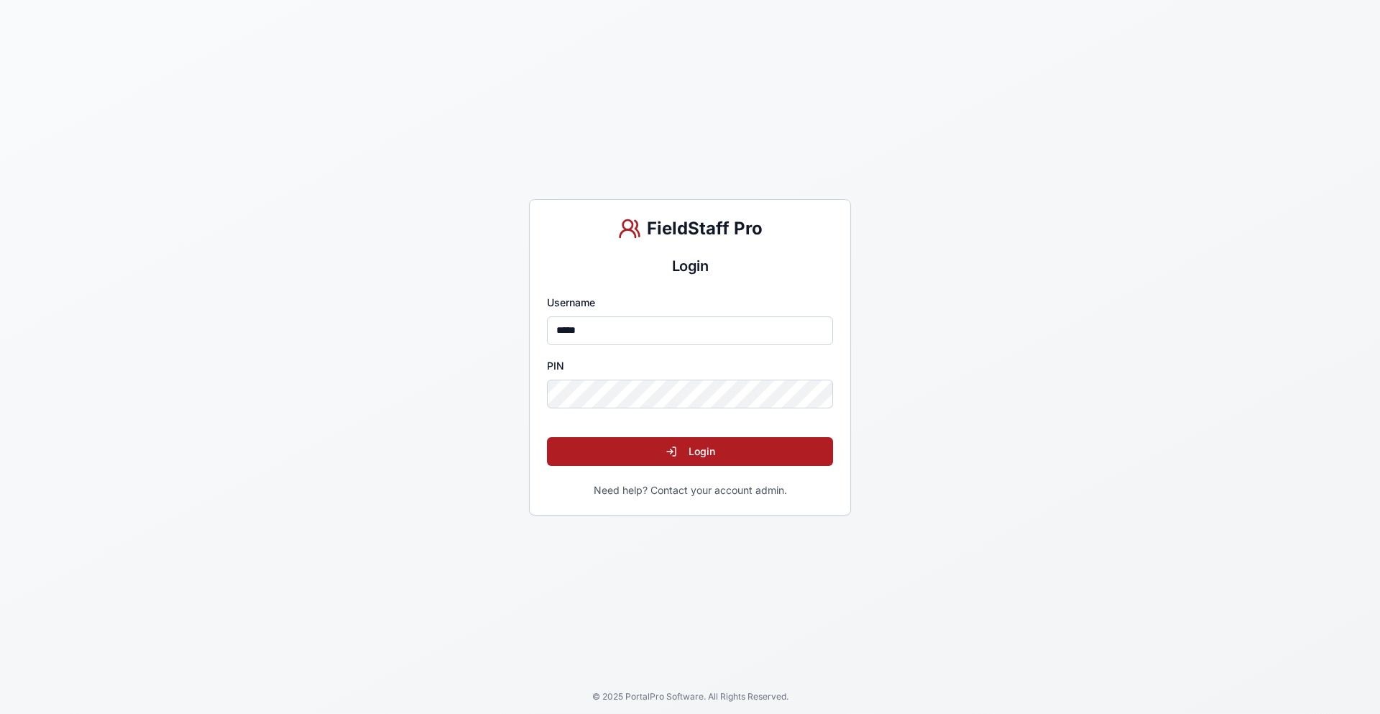
click button "Login" at bounding box center [690, 451] width 286 height 29
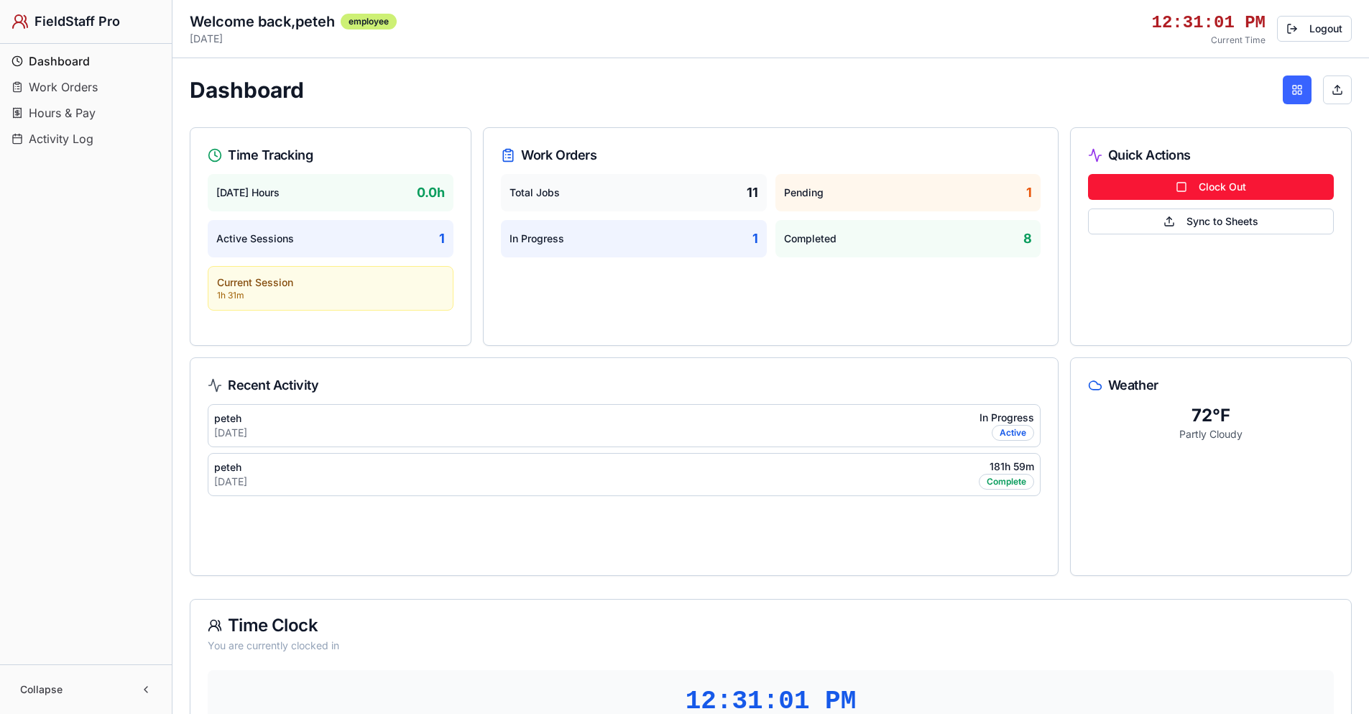
click at [1199, 186] on button "Clock Out" at bounding box center [1211, 187] width 246 height 26
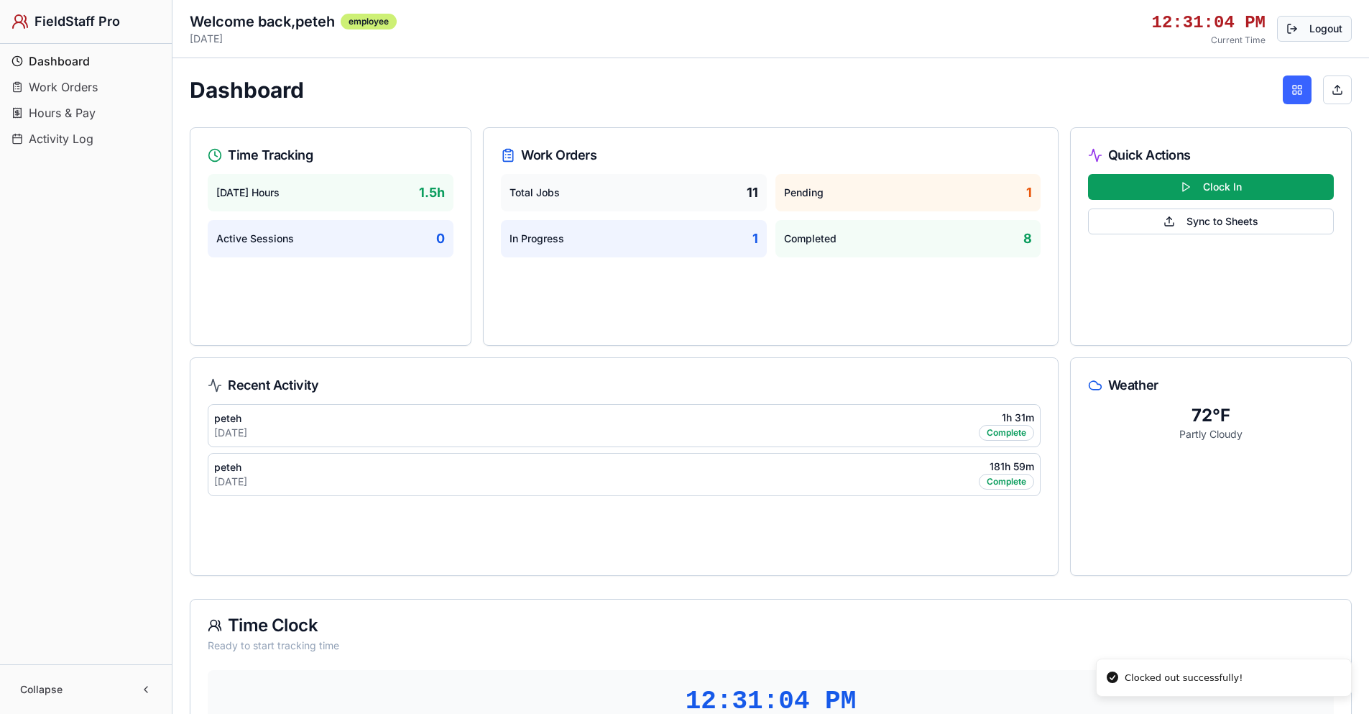
click at [1323, 22] on button "Logout" at bounding box center [1314, 29] width 75 height 26
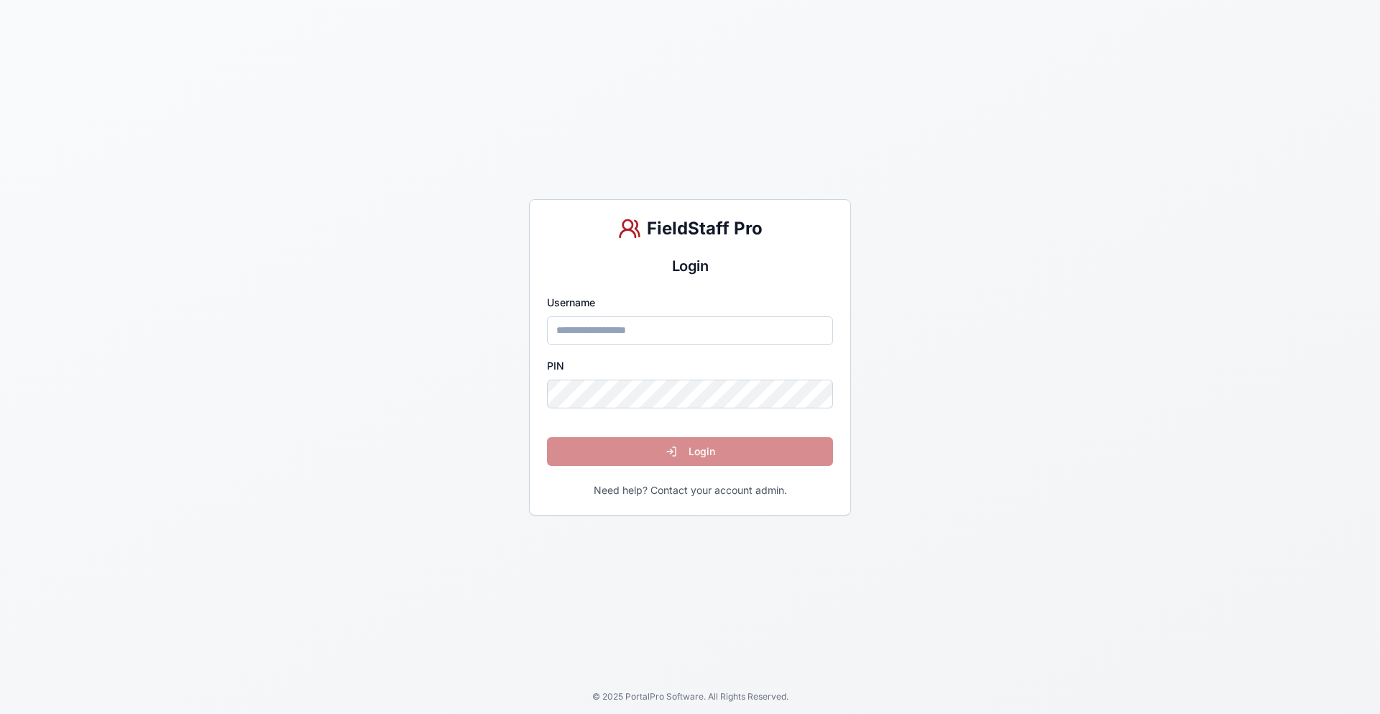
click at [630, 328] on input "Username" at bounding box center [690, 330] width 286 height 29
type input "*****"
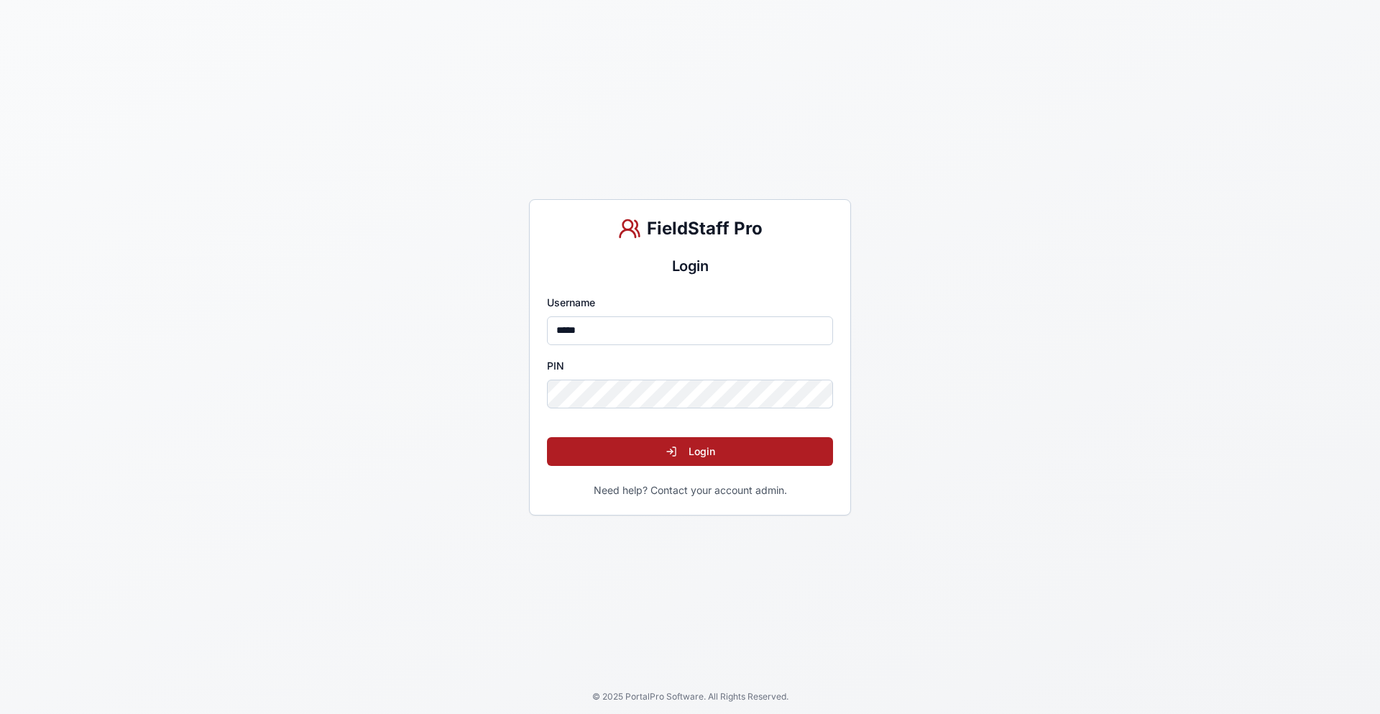
click button "Login" at bounding box center [690, 451] width 286 height 29
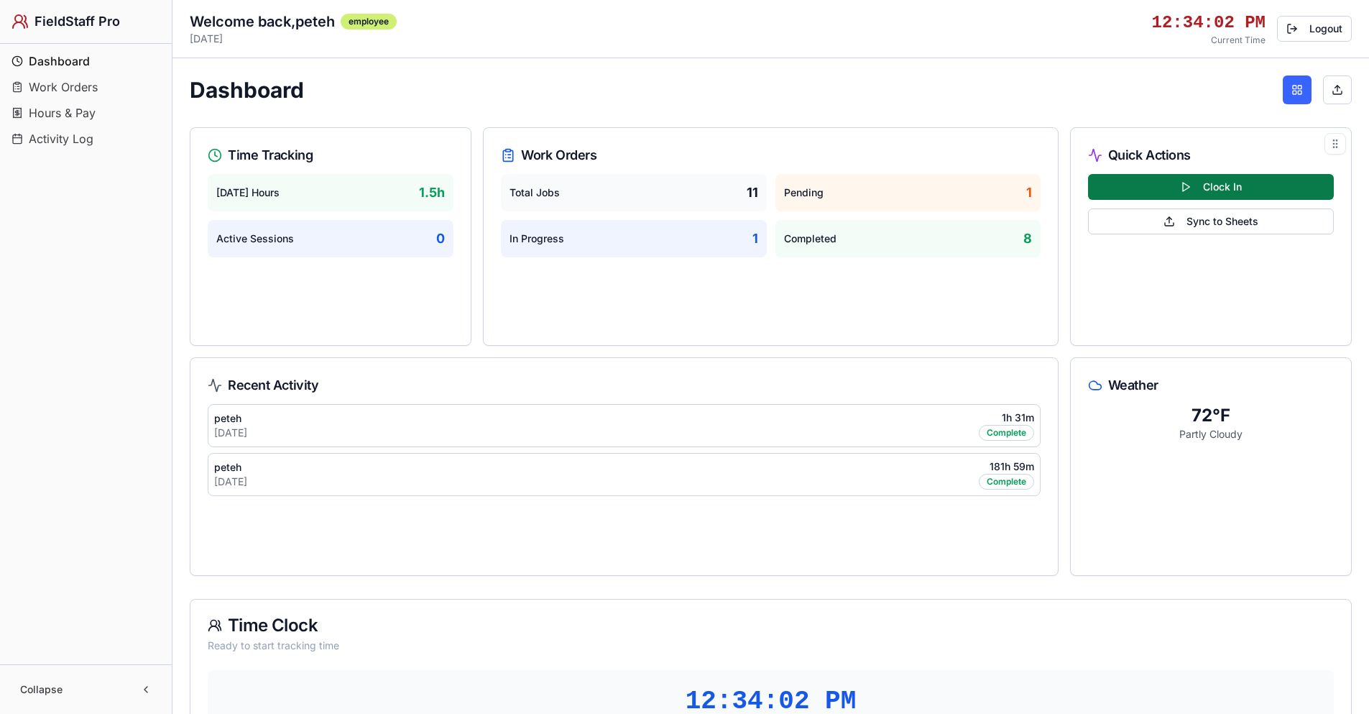
click at [1215, 185] on button "Clock In" at bounding box center [1211, 187] width 246 height 26
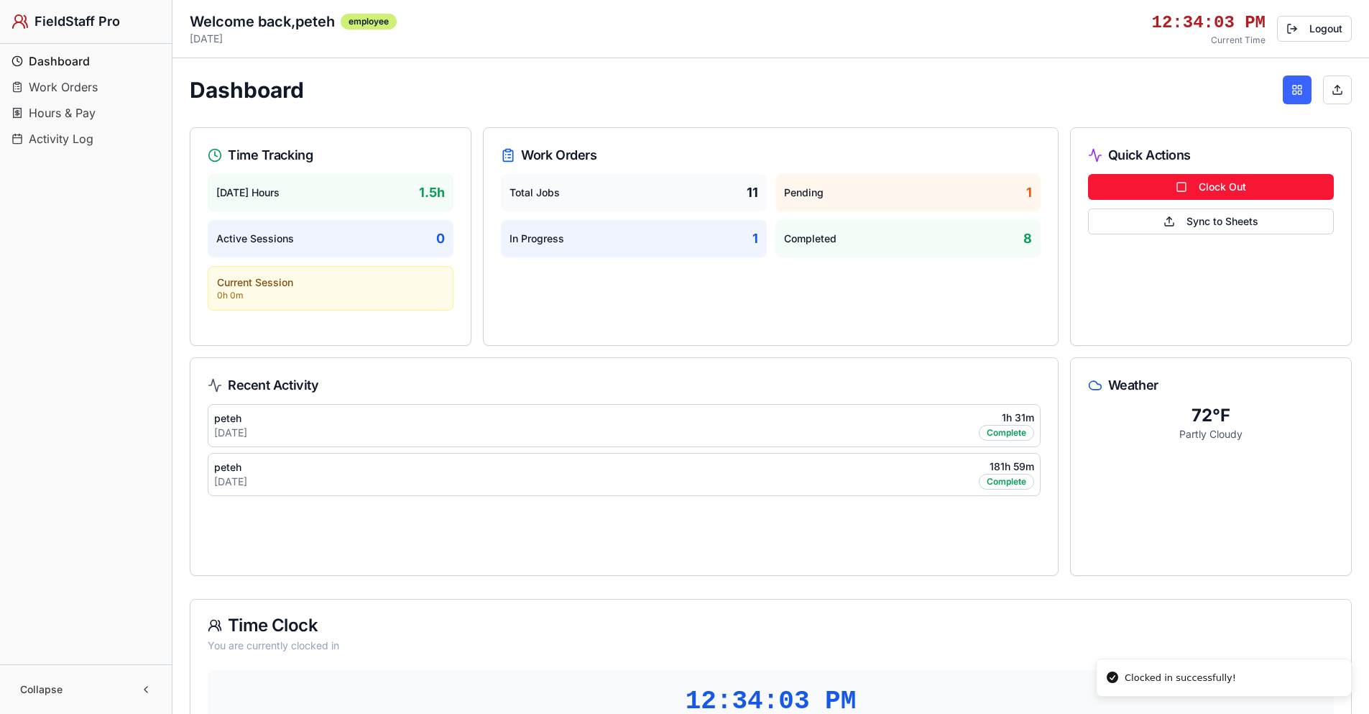
click at [1215, 185] on button "Clock Out" at bounding box center [1211, 187] width 246 height 26
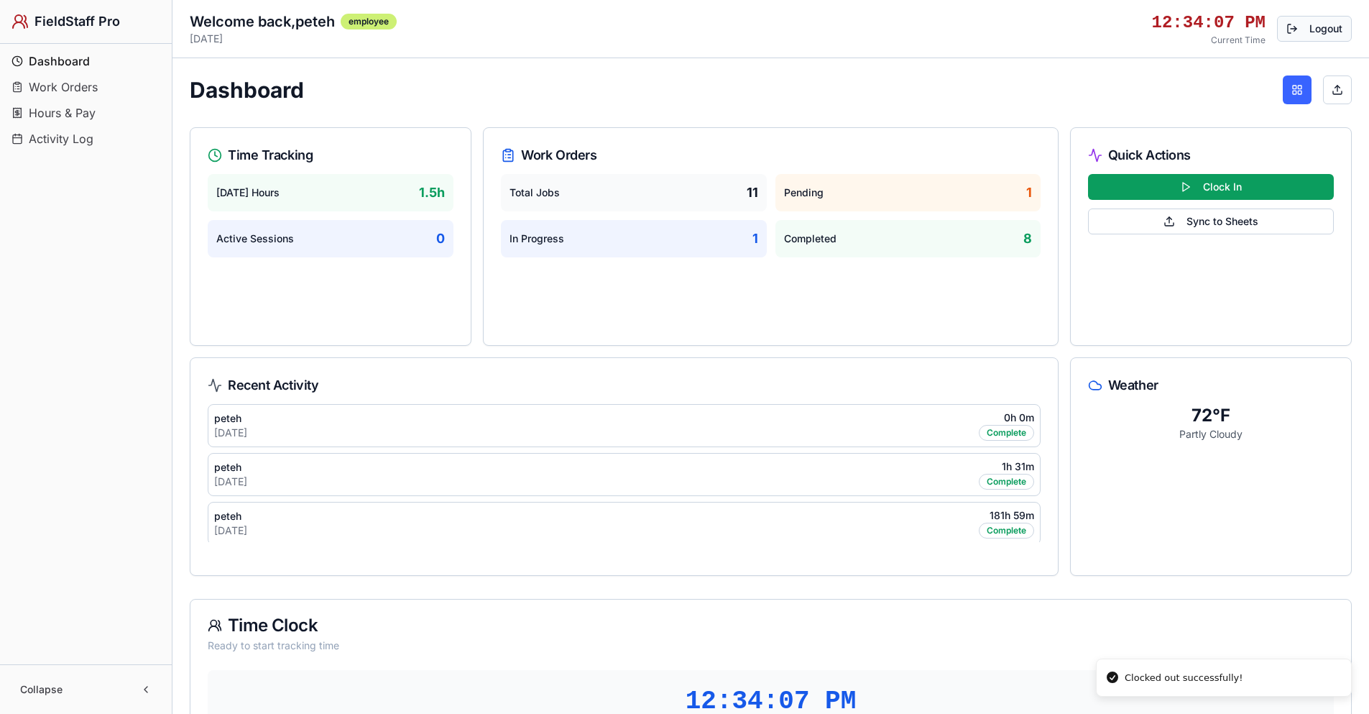
click at [1305, 31] on button "Logout" at bounding box center [1314, 29] width 75 height 26
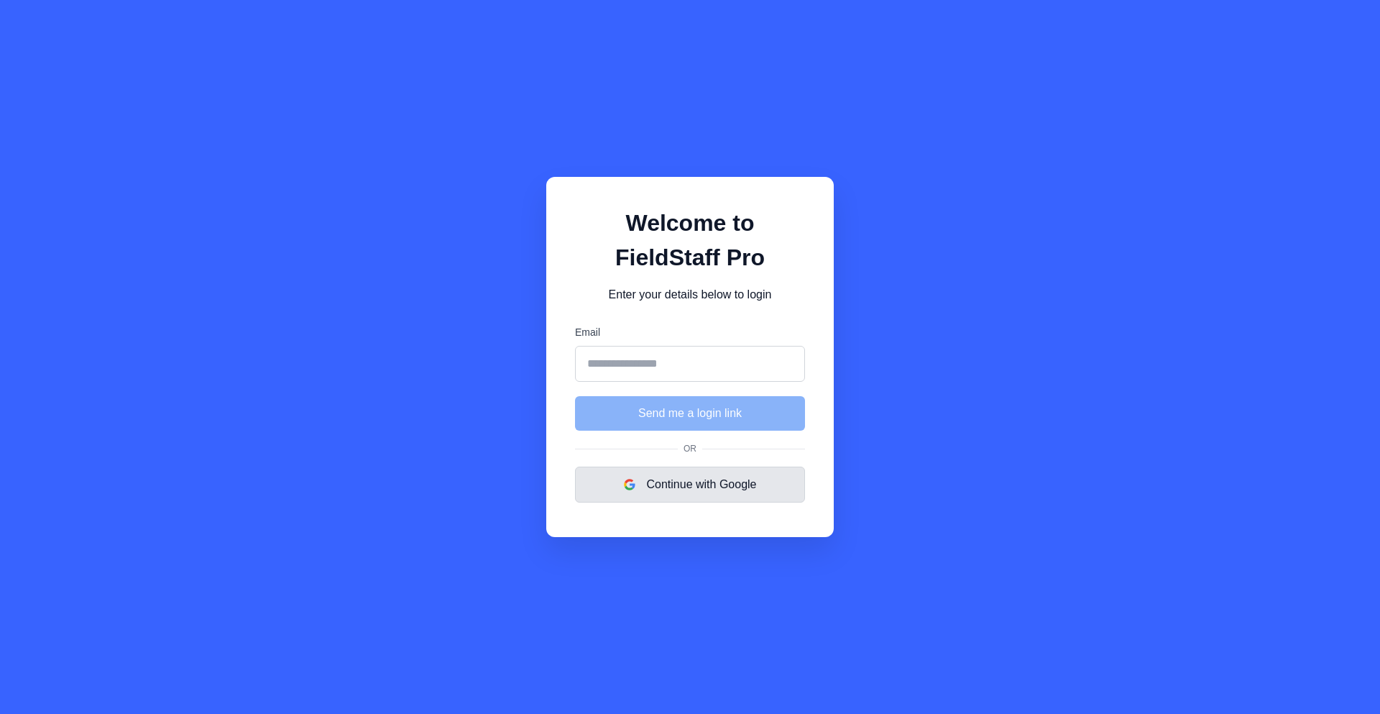
click at [663, 492] on button "Continue with Google" at bounding box center [690, 485] width 230 height 36
